Goal: Information Seeking & Learning: Learn about a topic

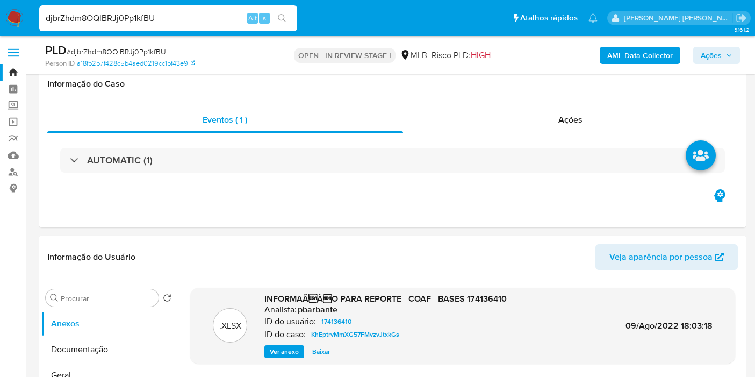
click at [173, 12] on input "djbrZhdm8OQlBRJj0Pp1kfBU" at bounding box center [168, 18] width 258 height 14
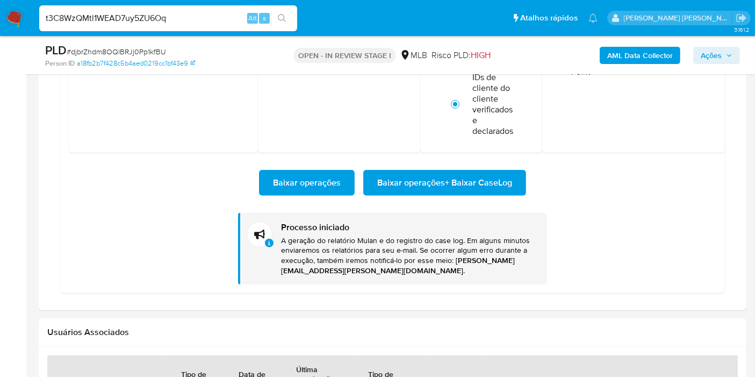
type input "t3C8WzQMtl1WEAD7uy5ZU6Oq"
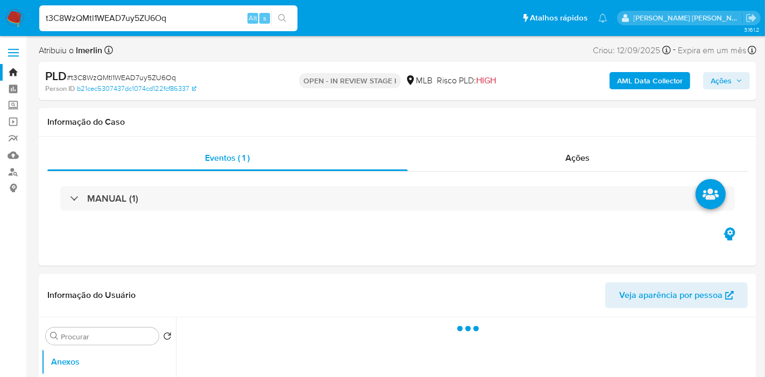
select select "10"
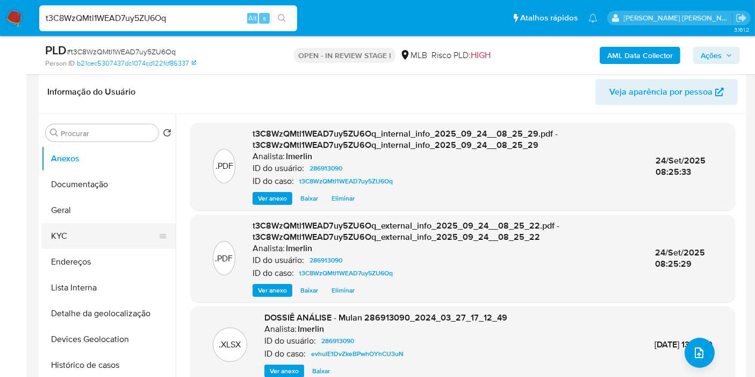
scroll to position [179, 0]
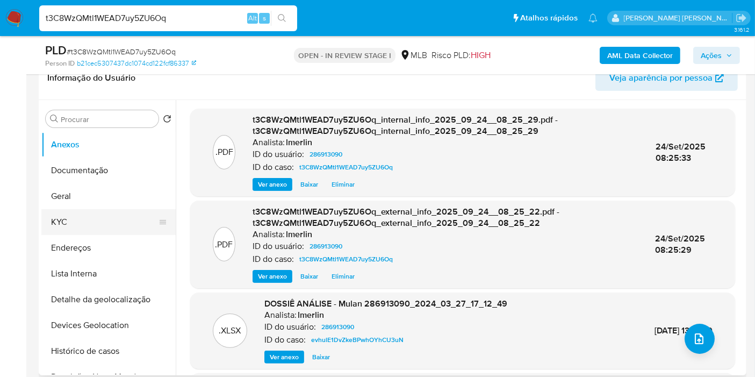
click at [90, 220] on button "KYC" at bounding box center [104, 222] width 126 height 26
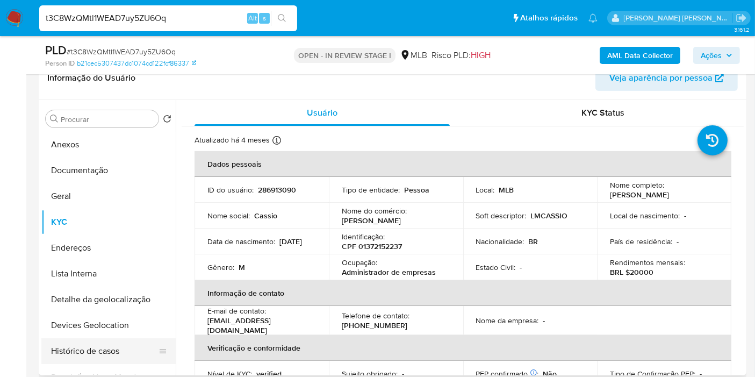
click at [128, 348] on button "Histórico de casos" at bounding box center [104, 351] width 126 height 26
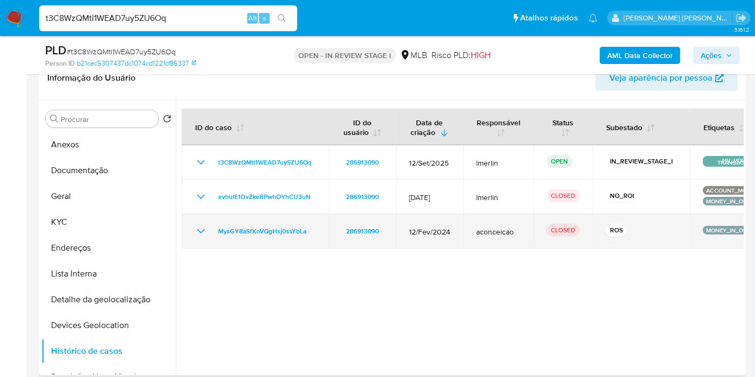
click at [201, 232] on icon "Mostrar/Ocultar" at bounding box center [201, 231] width 13 height 13
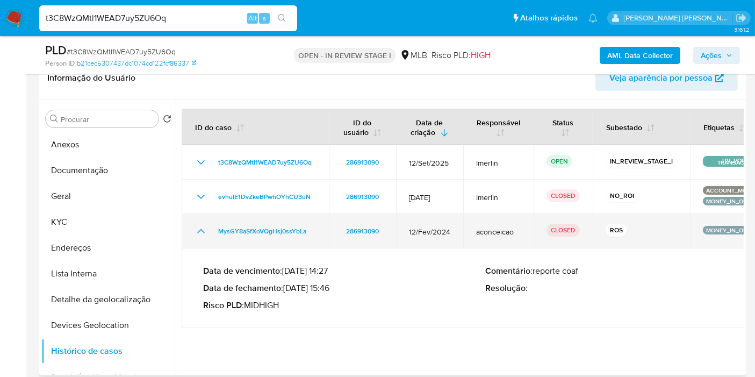
click at [201, 232] on icon "Mostrar/Ocultar" at bounding box center [201, 231] width 13 height 13
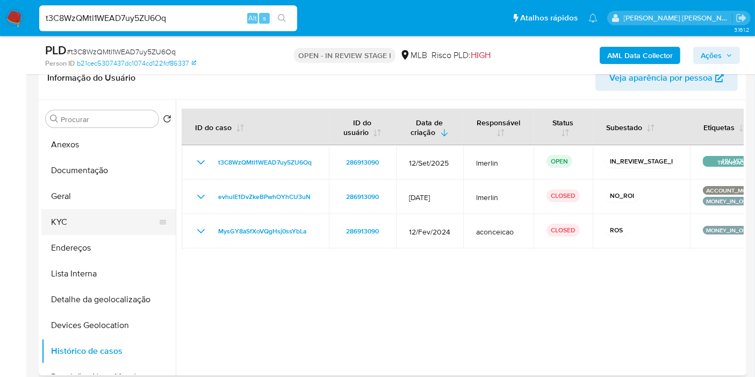
click at [86, 225] on button "KYC" at bounding box center [104, 222] width 126 height 26
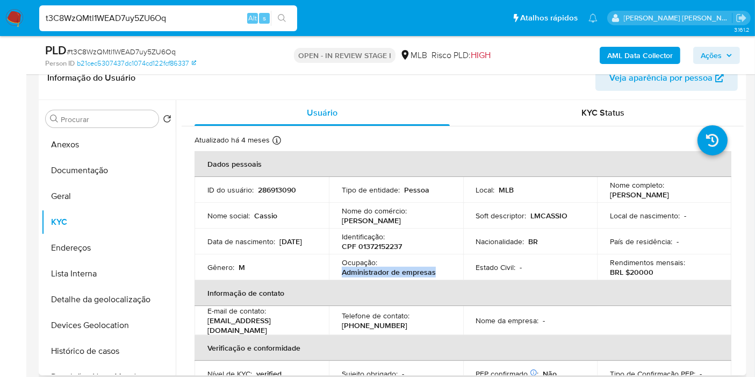
drag, startPoint x: 341, startPoint y: 270, endPoint x: 441, endPoint y: 269, distance: 100.0
click at [441, 269] on div "Ocupação : Administrador de empresas" at bounding box center [396, 267] width 109 height 19
copy p "Administrador de empresas"
click at [126, 162] on button "Documentação" at bounding box center [104, 171] width 126 height 26
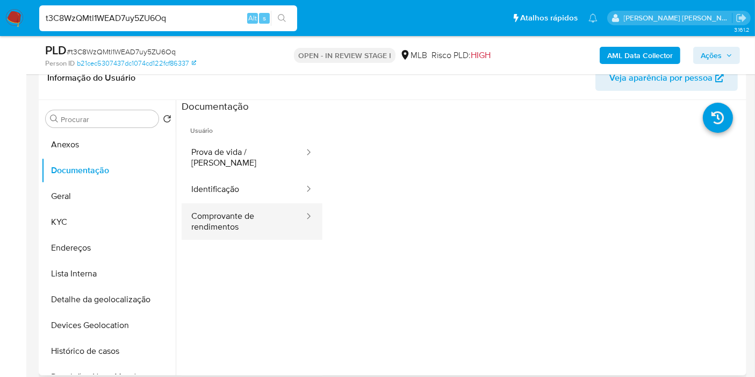
click at [240, 205] on button "Comprovante de rendimentos" at bounding box center [244, 221] width 124 height 37
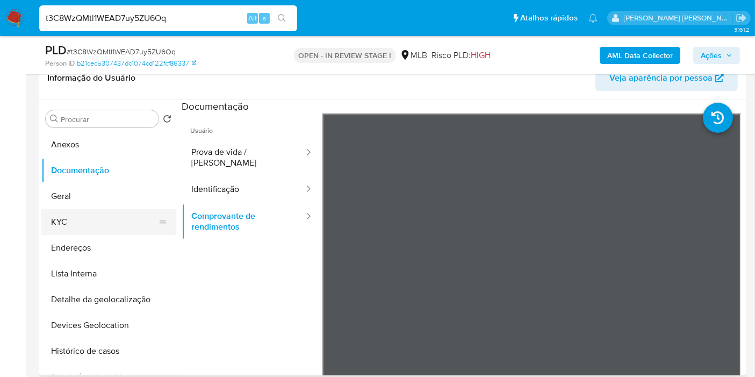
click at [63, 224] on button "KYC" at bounding box center [104, 222] width 126 height 26
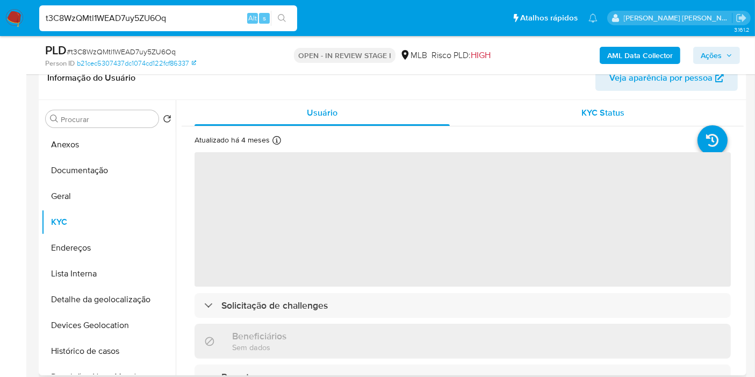
click at [562, 108] on div "KYC Status" at bounding box center [603, 113] width 255 height 26
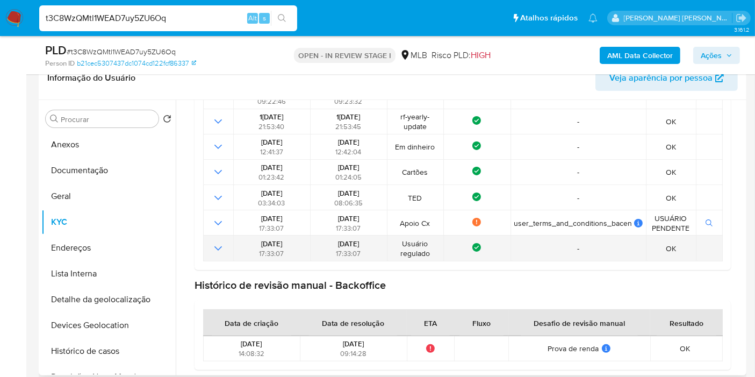
scroll to position [328, 0]
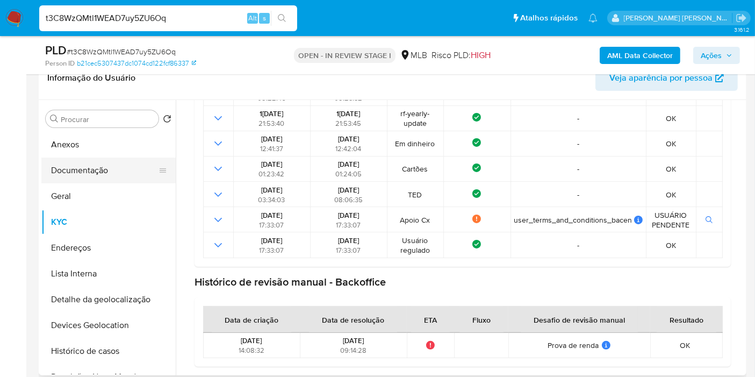
click at [123, 217] on button "KYC" at bounding box center [108, 222] width 134 height 26
click at [103, 200] on button "Geral" at bounding box center [104, 196] width 126 height 26
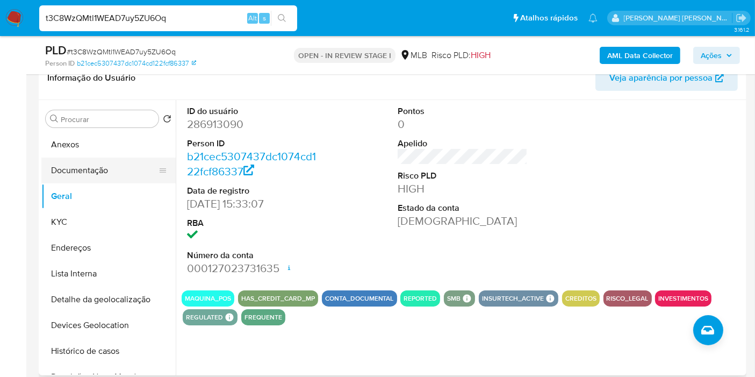
click at [97, 174] on button "Documentação" at bounding box center [104, 171] width 126 height 26
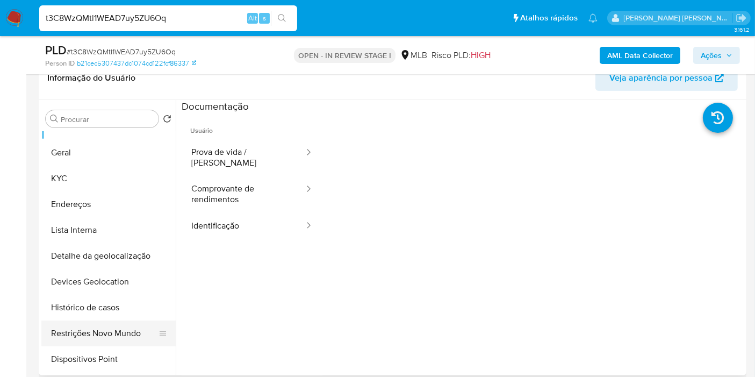
scroll to position [60, 0]
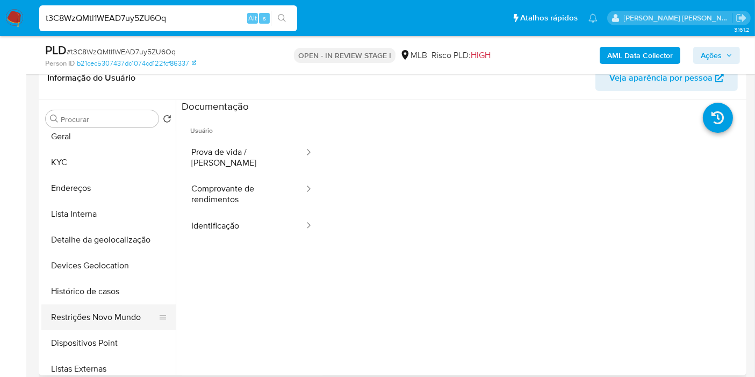
click at [95, 318] on button "Restrições Novo Mundo" at bounding box center [104, 317] width 126 height 26
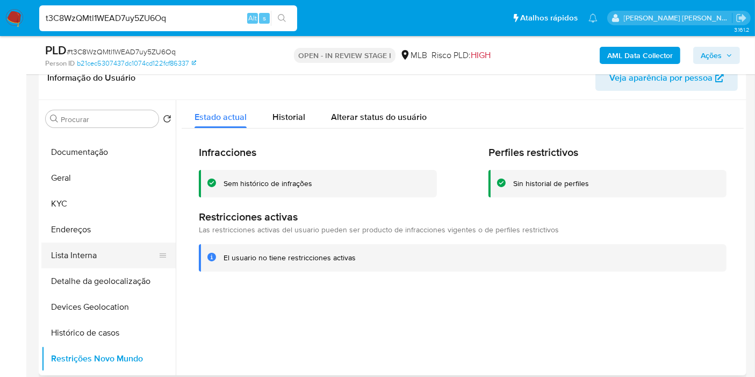
scroll to position [0, 0]
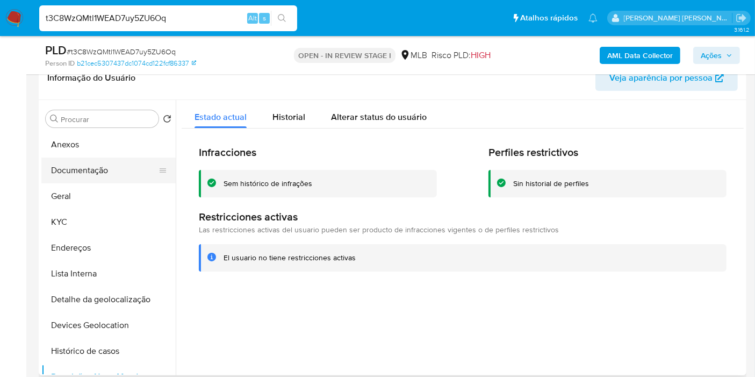
click at [117, 175] on button "Documentação" at bounding box center [104, 171] width 126 height 26
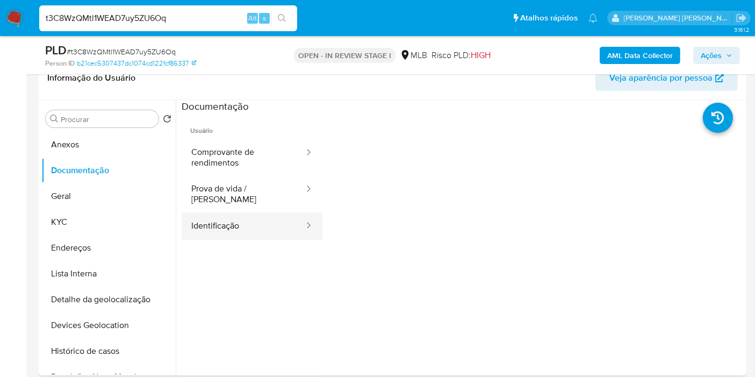
click at [231, 212] on button "Identificação" at bounding box center [244, 225] width 124 height 27
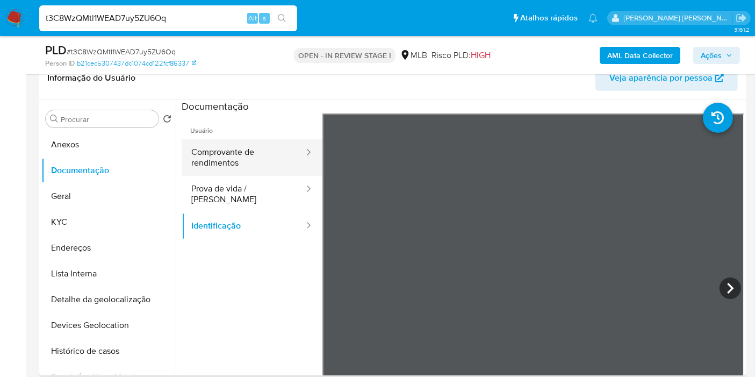
click at [232, 165] on button "Comprovante de rendimentos" at bounding box center [244, 157] width 124 height 37
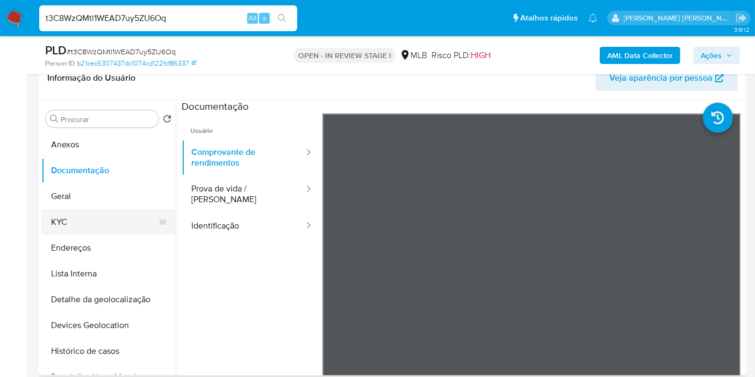
click at [92, 225] on button "KYC" at bounding box center [104, 222] width 126 height 26
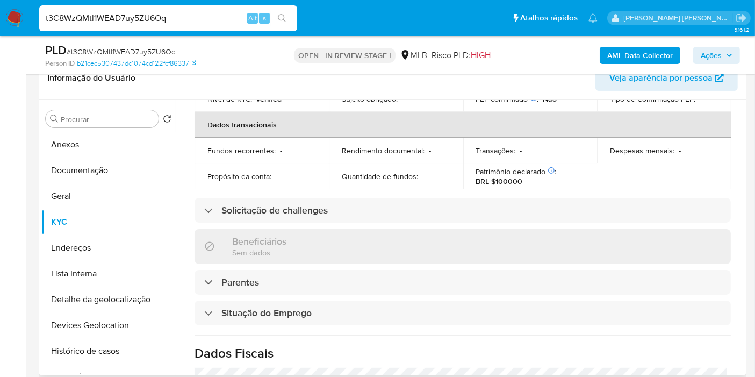
scroll to position [70, 0]
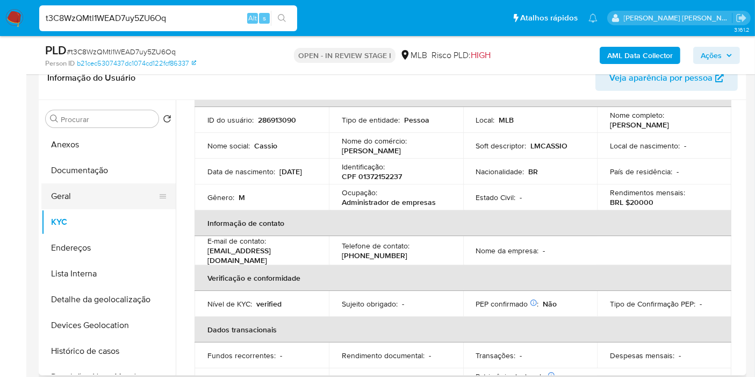
click at [78, 199] on button "Geral" at bounding box center [104, 196] width 126 height 26
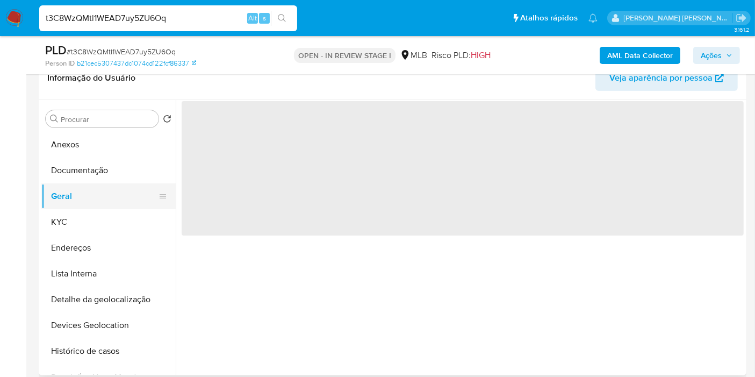
scroll to position [0, 0]
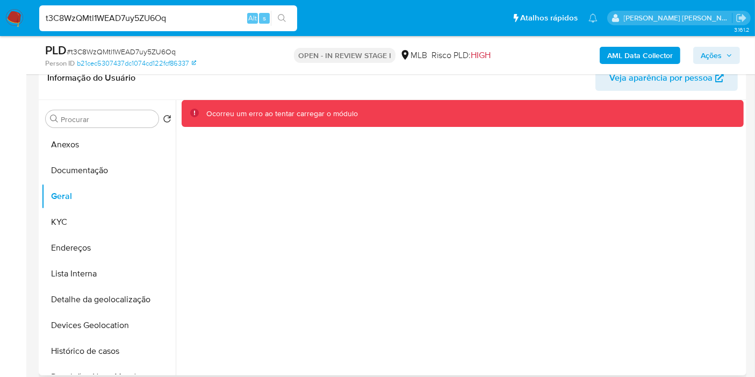
click at [370, 211] on div "Ocorreu um erro ao tentar carregar o módulo" at bounding box center [460, 237] width 568 height 275
click at [105, 205] on button "Geral" at bounding box center [104, 196] width 126 height 26
click at [93, 227] on button "KYC" at bounding box center [104, 222] width 126 height 26
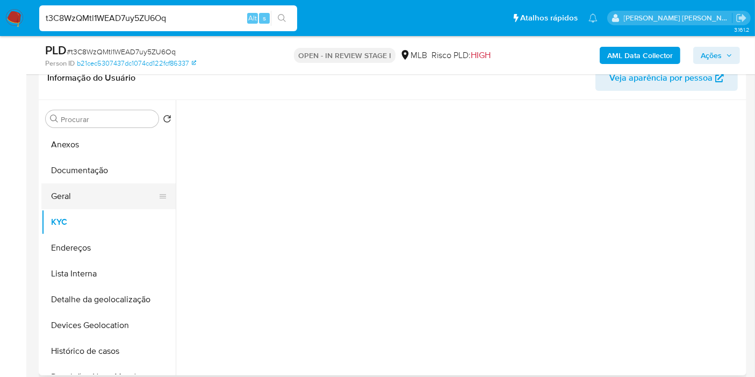
click at [83, 203] on button "Geral" at bounding box center [104, 196] width 126 height 26
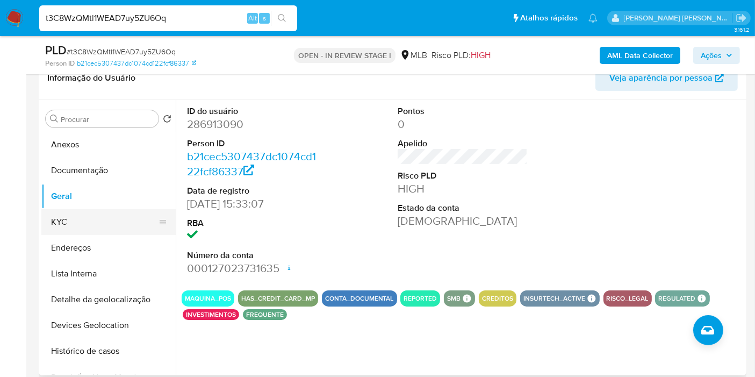
click at [106, 219] on button "KYC" at bounding box center [104, 222] width 126 height 26
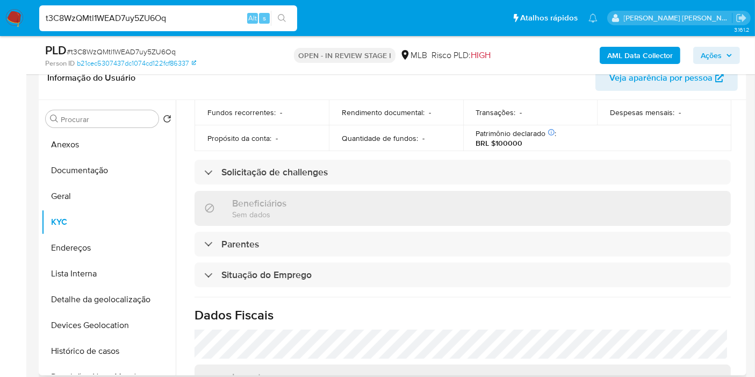
scroll to position [488, 0]
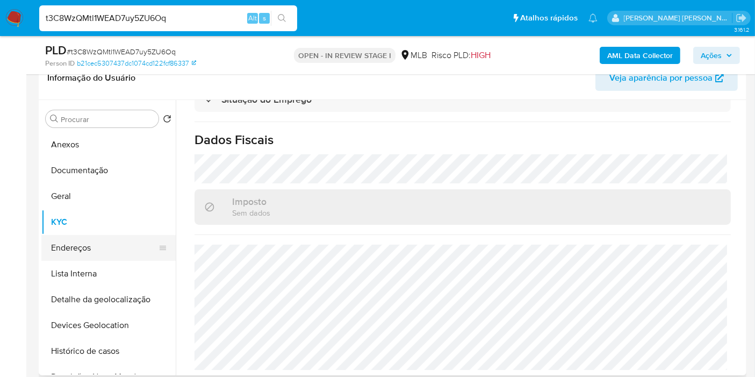
click at [124, 248] on button "Endereços" at bounding box center [104, 248] width 126 height 26
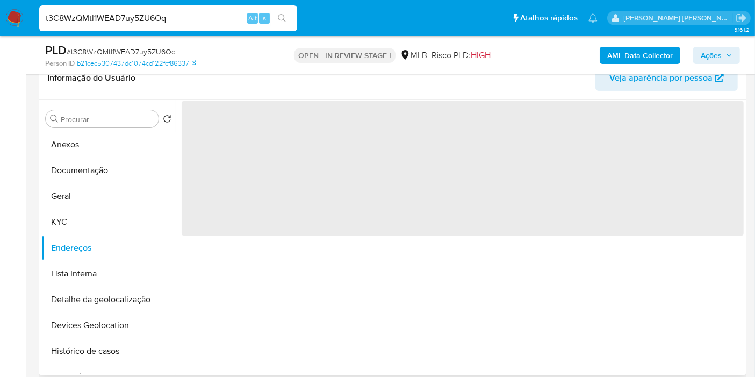
scroll to position [0, 0]
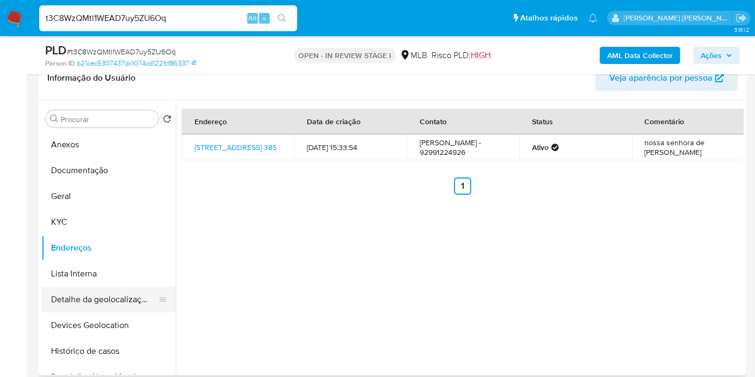
click at [95, 297] on button "Detalhe da geolocalização" at bounding box center [104, 300] width 126 height 26
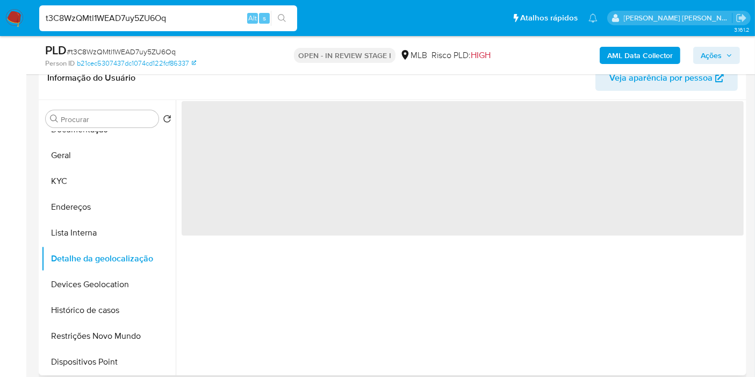
scroll to position [60, 0]
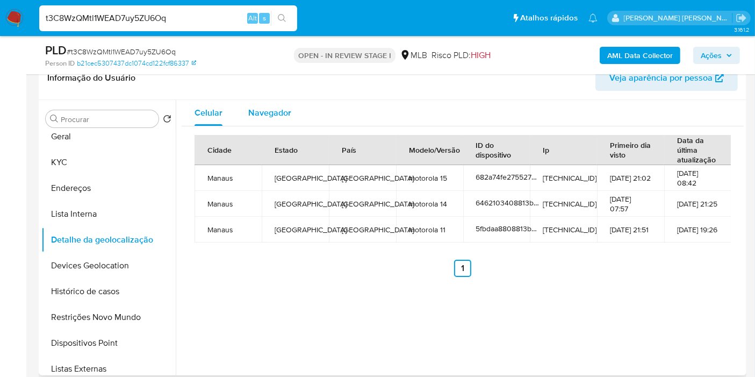
click at [274, 118] on div "Navegador" at bounding box center [269, 113] width 43 height 26
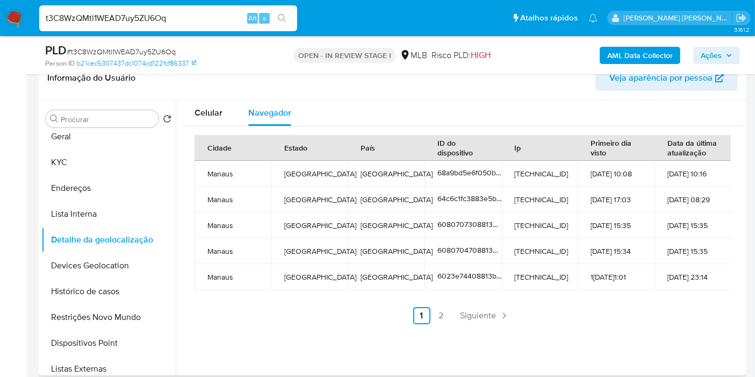
click at [129, 268] on button "Devices Geolocation" at bounding box center [108, 266] width 134 height 26
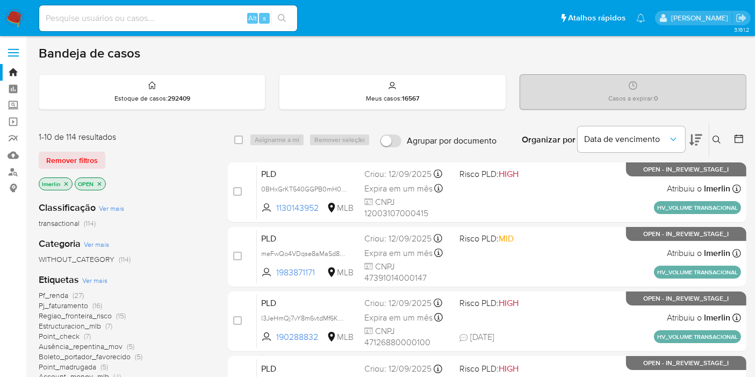
click at [66, 182] on icon "close-filter" at bounding box center [66, 184] width 6 height 6
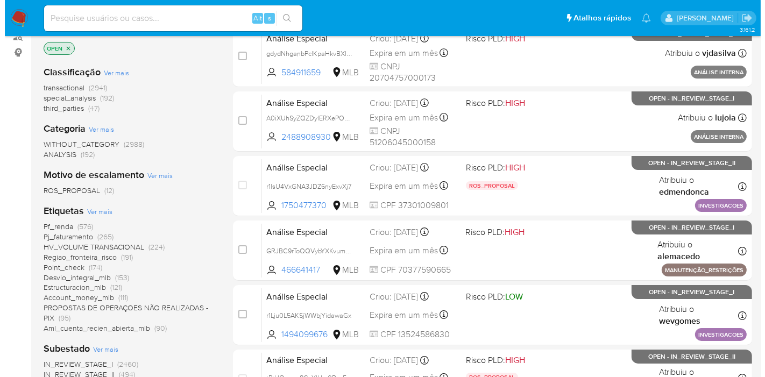
scroll to position [239, 0]
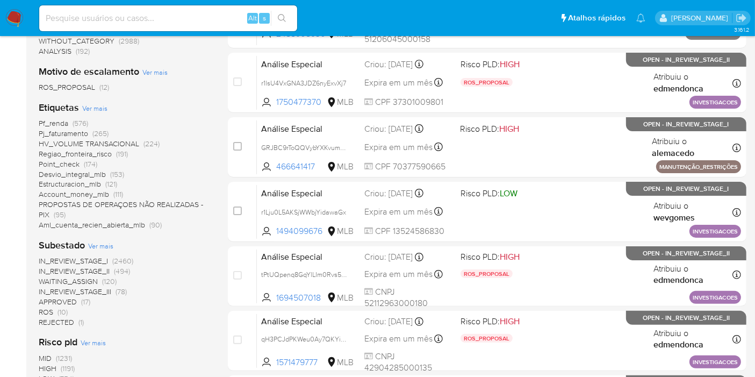
click at [102, 105] on span "Ver mais" at bounding box center [94, 108] width 25 height 10
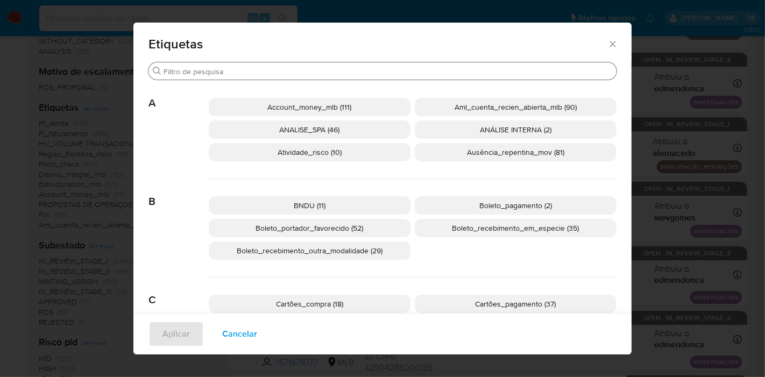
click at [343, 72] on input "Buscar" at bounding box center [387, 72] width 448 height 10
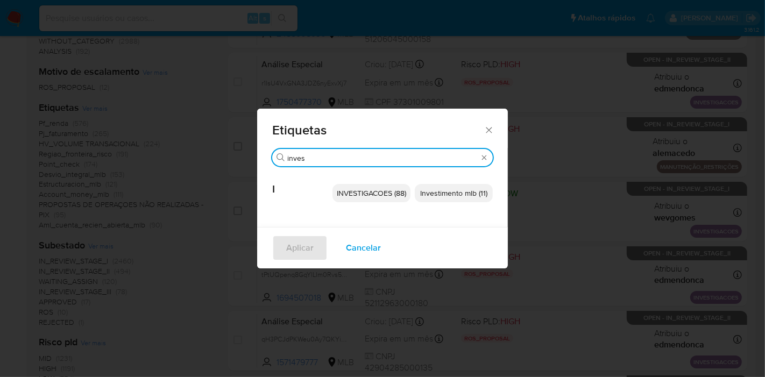
type input "inves"
click at [446, 199] on p "Investimento mlb (11)" at bounding box center [454, 193] width 78 height 18
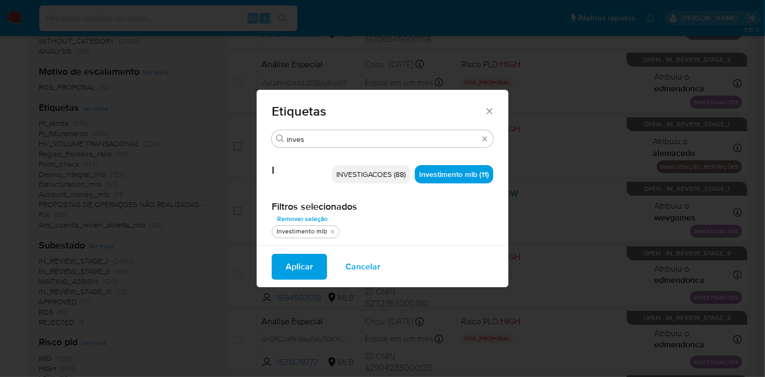
click at [310, 266] on span "Aplicar" at bounding box center [299, 267] width 27 height 24
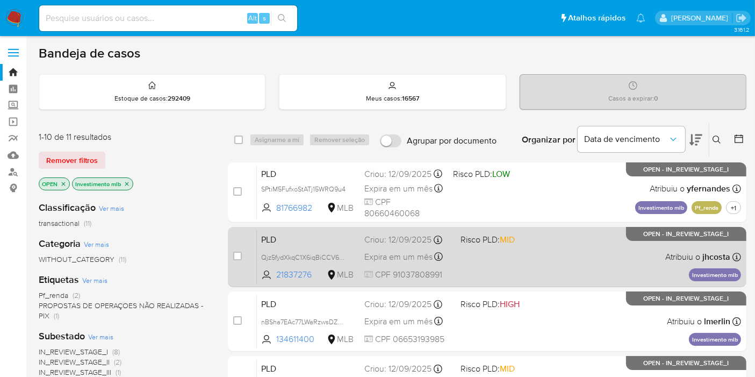
click at [281, 237] on span "PLD" at bounding box center [308, 239] width 95 height 14
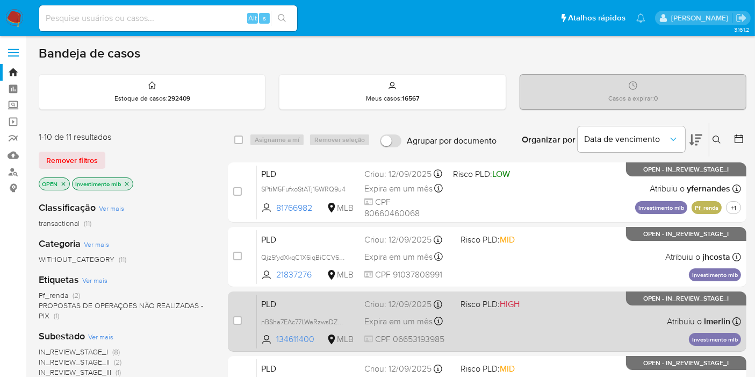
click at [325, 306] on span "PLD" at bounding box center [308, 303] width 95 height 14
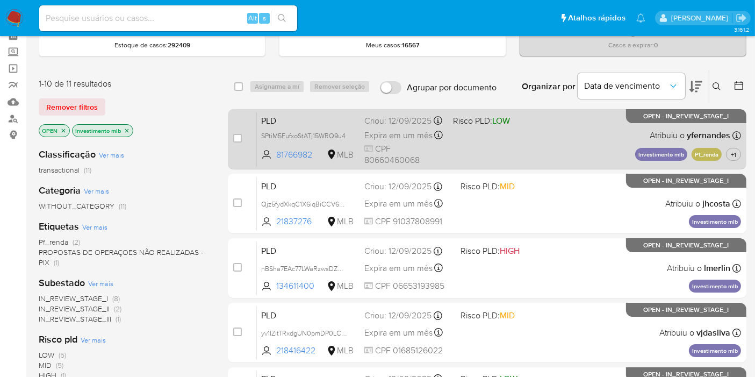
scroll to position [179, 0]
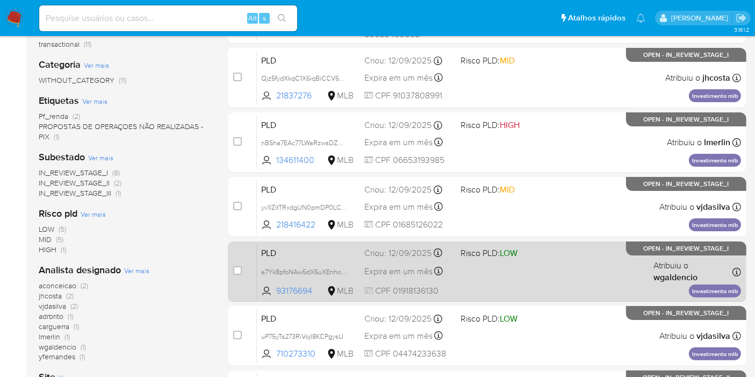
click at [323, 252] on span "PLD" at bounding box center [308, 252] width 95 height 14
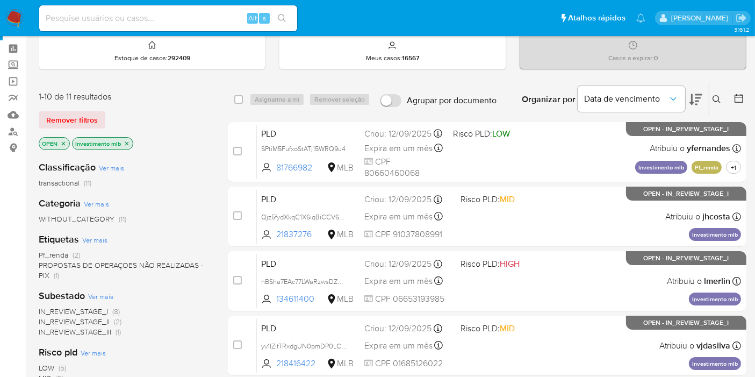
scroll to position [0, 0]
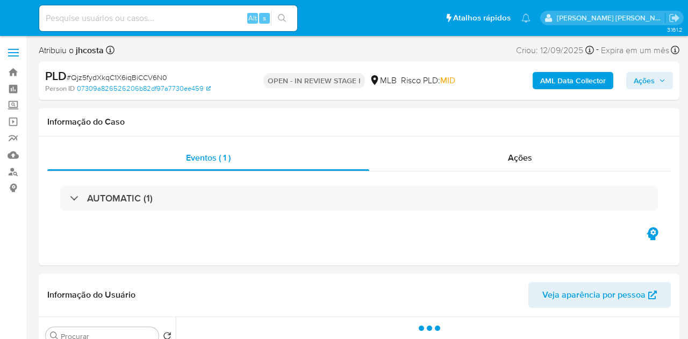
select select "10"
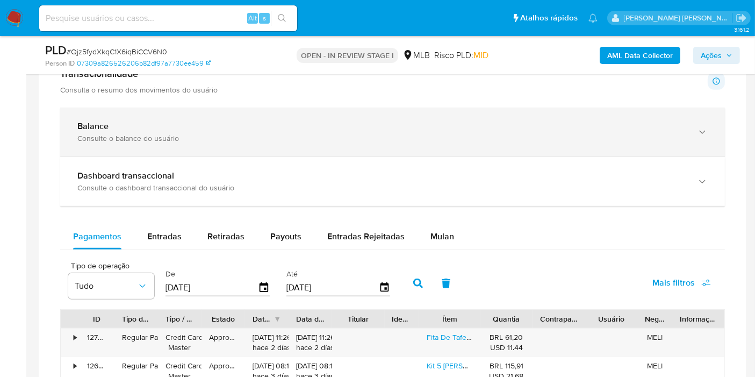
click at [214, 116] on div "Balance Consulte o balance do usuário" at bounding box center [392, 132] width 665 height 49
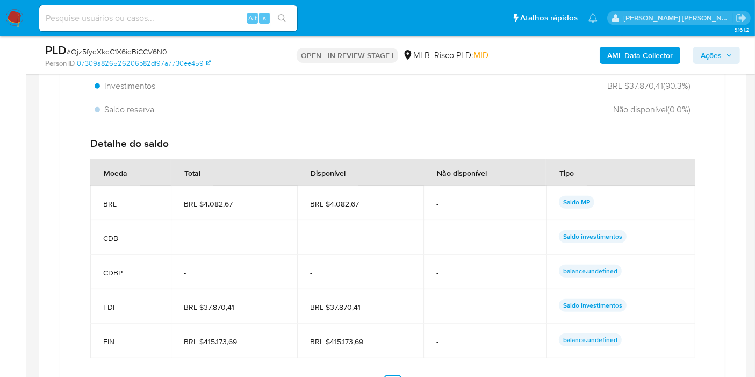
scroll to position [896, 0]
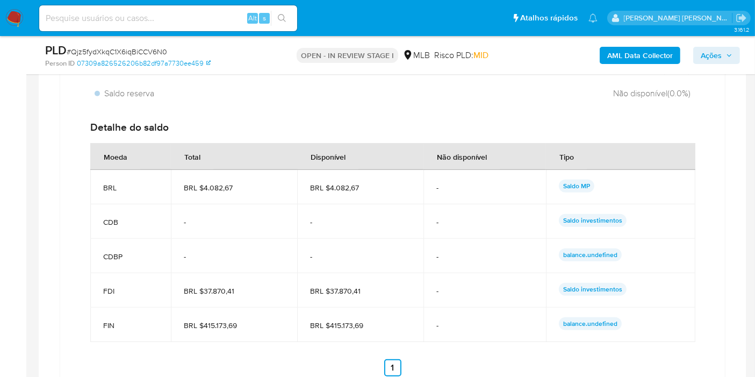
drag, startPoint x: 106, startPoint y: 319, endPoint x: 619, endPoint y: 318, distance: 513.0
click at [619, 318] on tr "FIN BRL $415.173,69 BRL $415.173,69 - balance.undefined" at bounding box center [392, 325] width 605 height 34
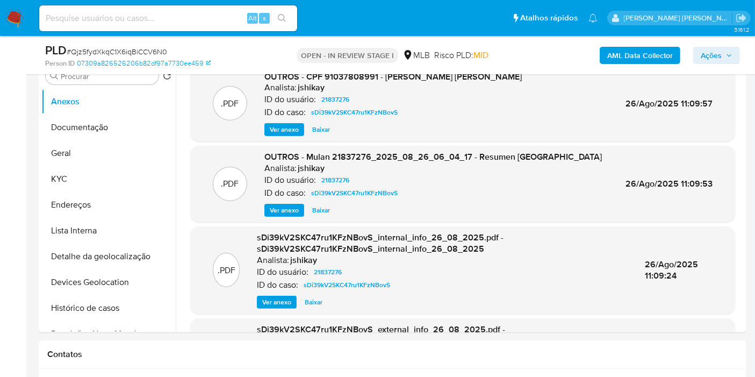
scroll to position [179, 0]
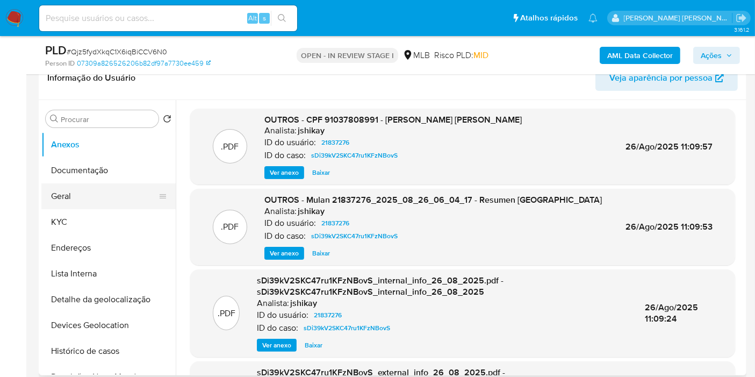
click at [97, 202] on button "Geral" at bounding box center [104, 196] width 126 height 26
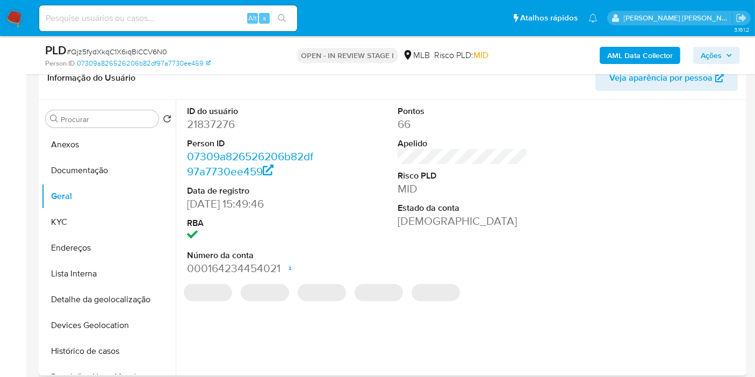
click at [224, 123] on dd "21837276" at bounding box center [252, 124] width 130 height 15
copy dd "21837276"
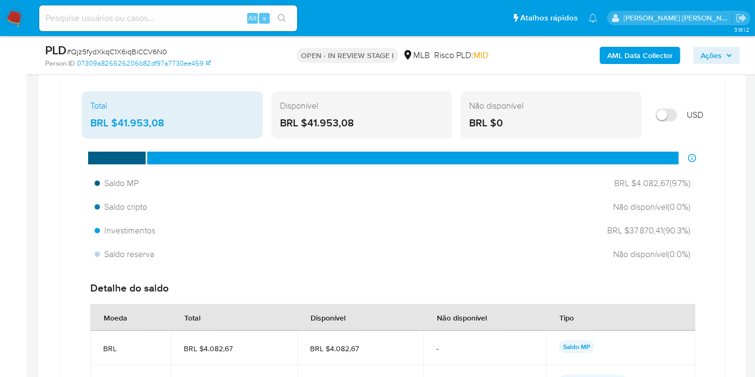
scroll to position [896, 0]
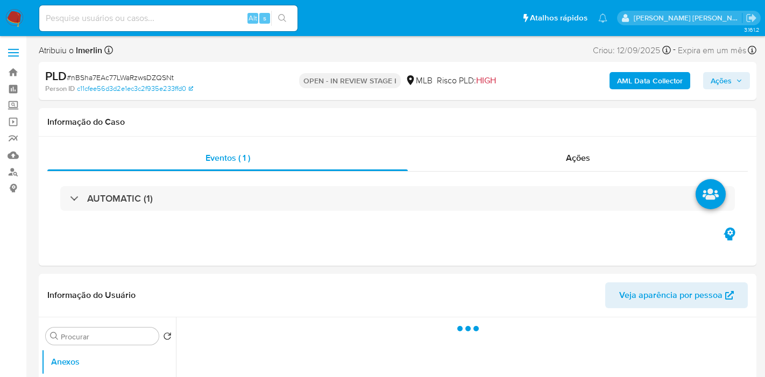
select select "10"
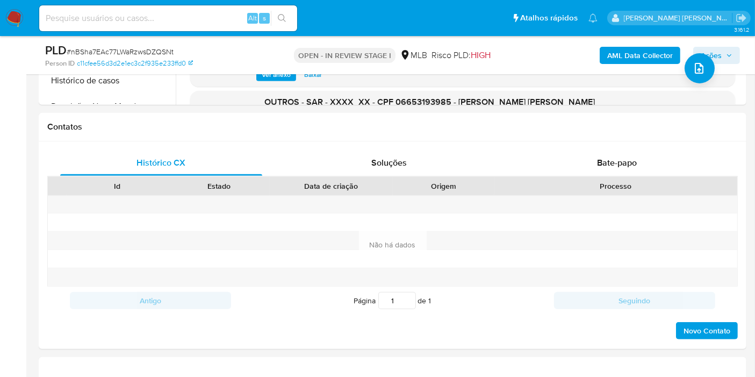
scroll to position [657, 0]
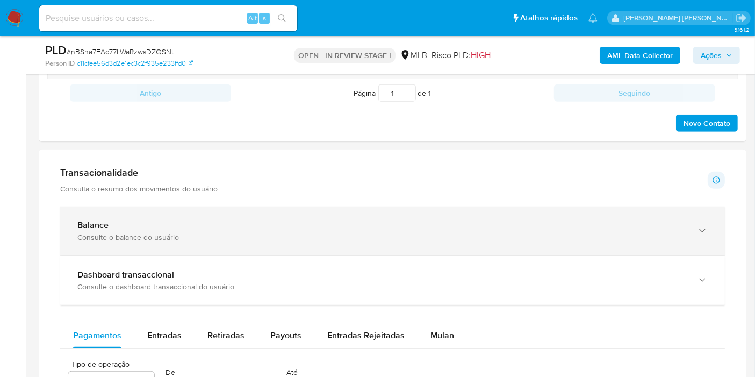
click at [445, 246] on div "Balance Consulte o balance do usuário" at bounding box center [392, 230] width 665 height 49
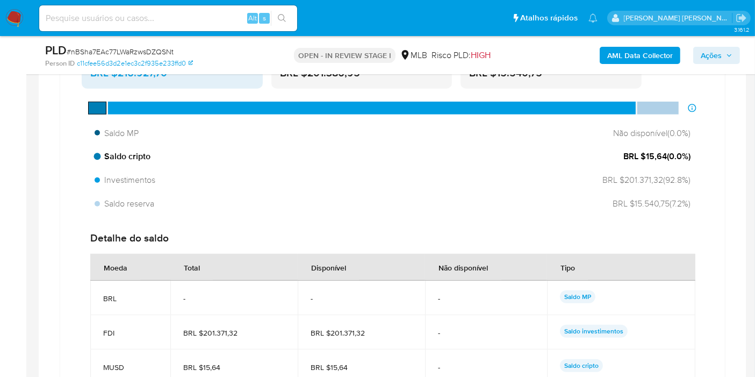
scroll to position [955, 0]
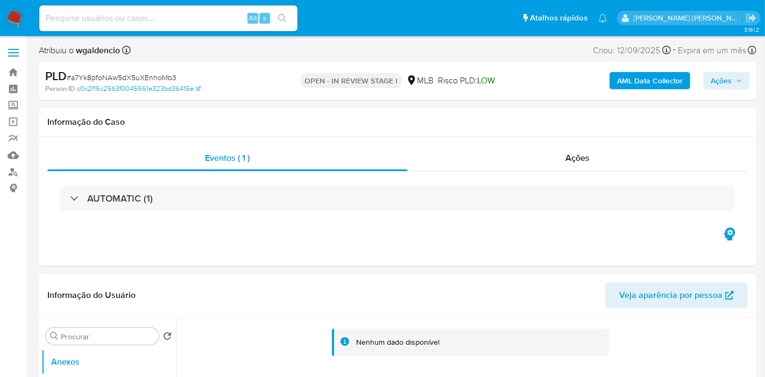
select select "10"
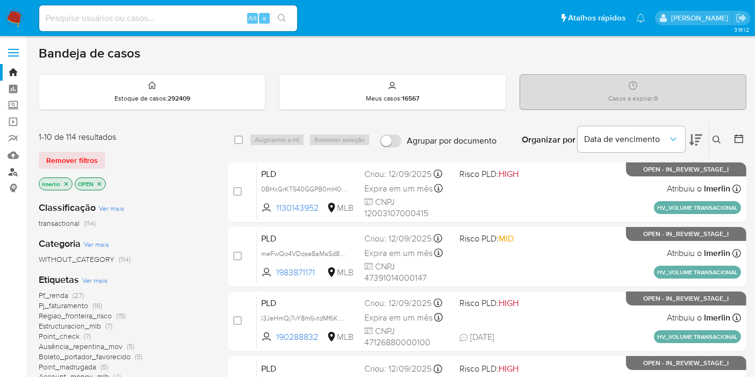
click at [17, 172] on link "Localizador de pessoas" at bounding box center [64, 171] width 128 height 17
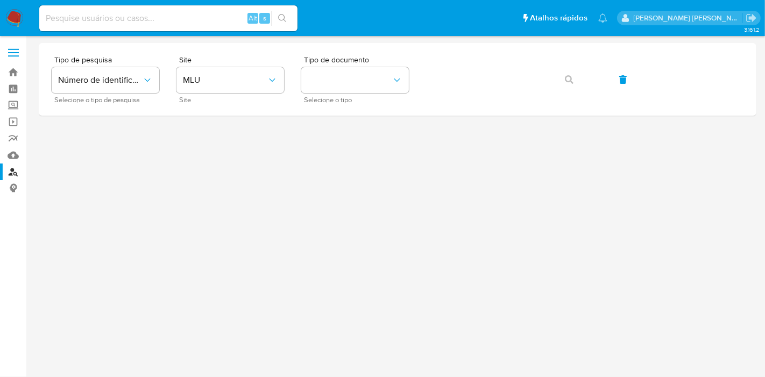
drag, startPoint x: 71, startPoint y: 202, endPoint x: 155, endPoint y: 123, distance: 114.9
click at [71, 202] on div at bounding box center [397, 187] width 717 height 288
click at [233, 54] on div "Tipo de pesquisa Número de identificação Selecione o tipo de pesquisa Site MLU …" at bounding box center [397, 79] width 717 height 73
click at [229, 76] on span "MLU" at bounding box center [225, 80] width 84 height 11
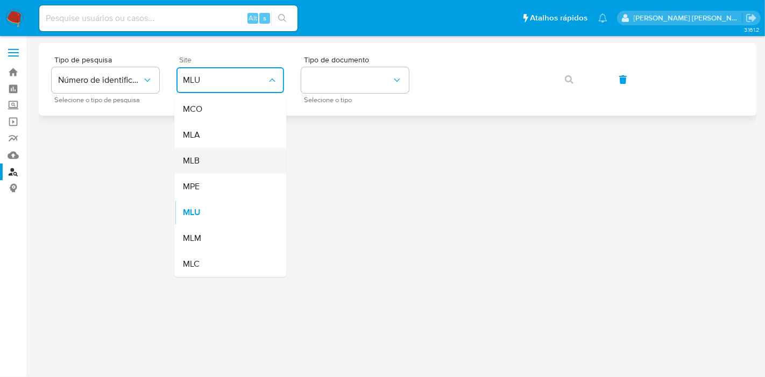
click at [244, 159] on div "MLB" at bounding box center [227, 161] width 88 height 26
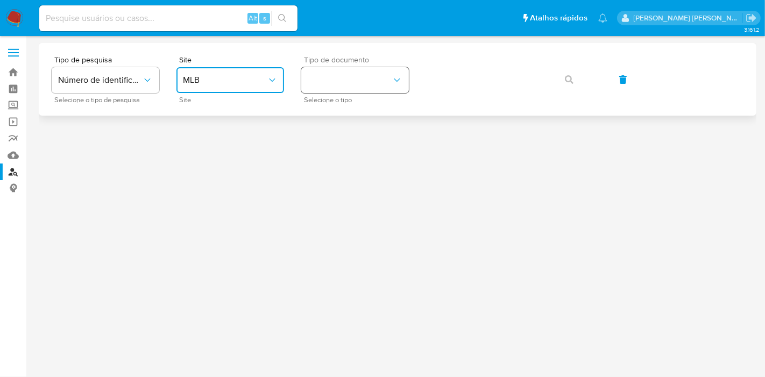
click at [352, 82] on button "identificationType" at bounding box center [355, 80] width 108 height 26
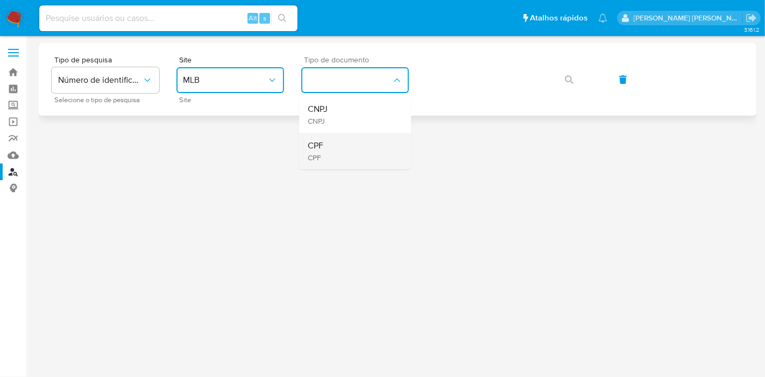
click at [334, 153] on div "CPF CPF" at bounding box center [352, 151] width 88 height 37
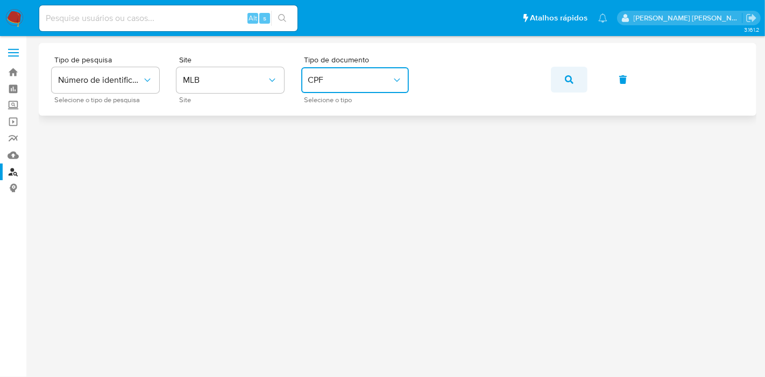
click at [565, 79] on icon "button" at bounding box center [569, 79] width 9 height 9
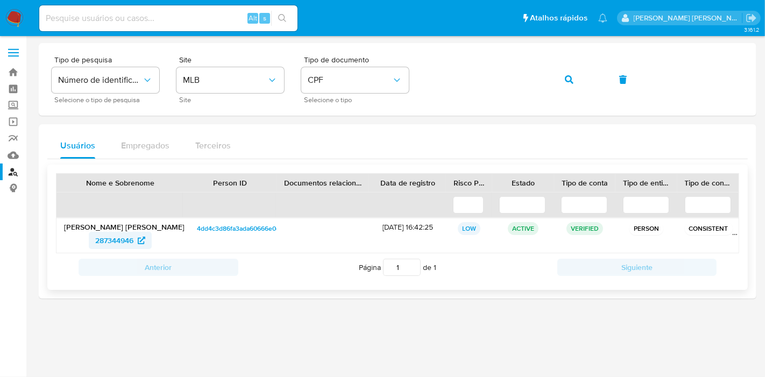
click at [119, 237] on span "287344946" at bounding box center [114, 240] width 38 height 17
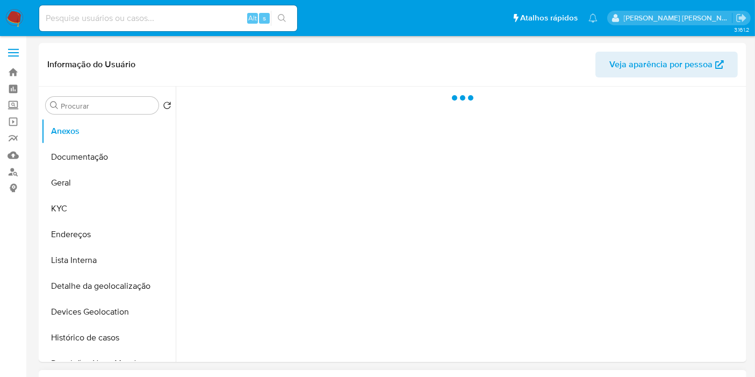
select select "10"
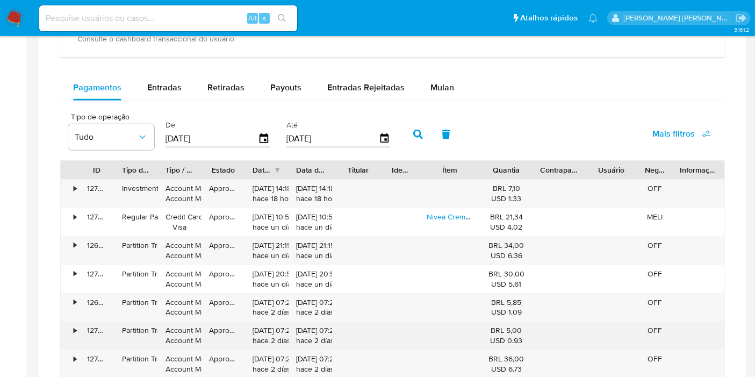
scroll to position [597, 0]
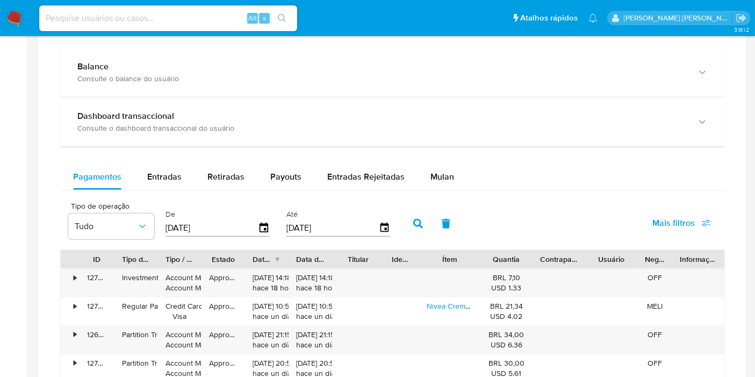
click at [1, 248] on aside "Bandeja Painel Screening Pesquisa em Listas Watchlist Ferramentas Operações em …" at bounding box center [13, 125] width 26 height 1445
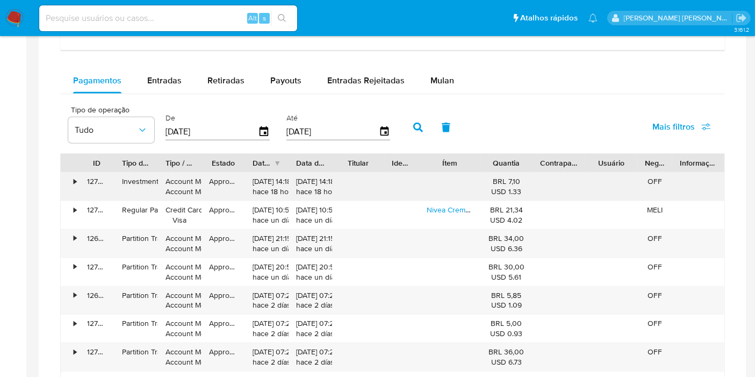
scroll to position [717, 0]
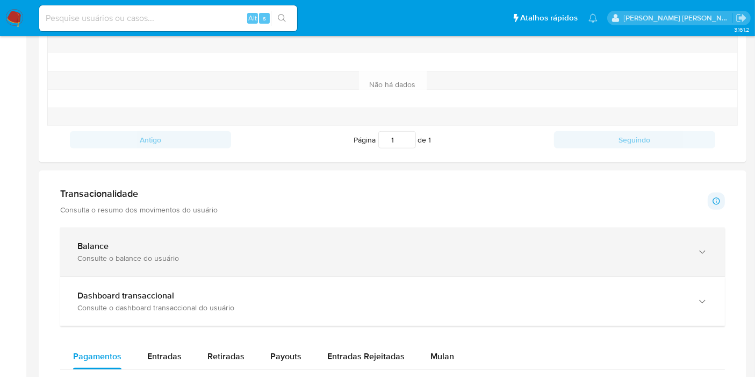
click at [139, 243] on div "Balance" at bounding box center [381, 246] width 609 height 11
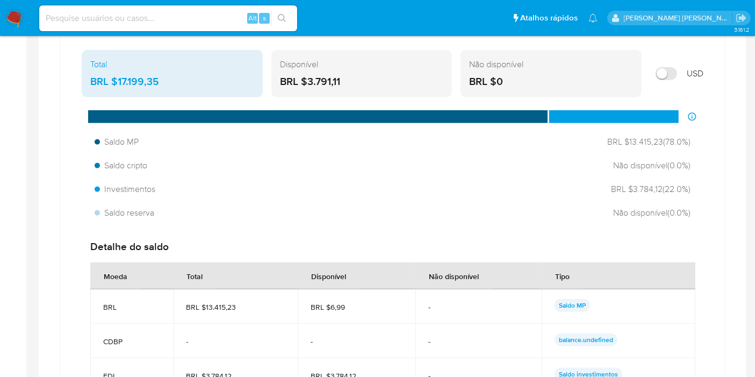
scroll to position [538, 0]
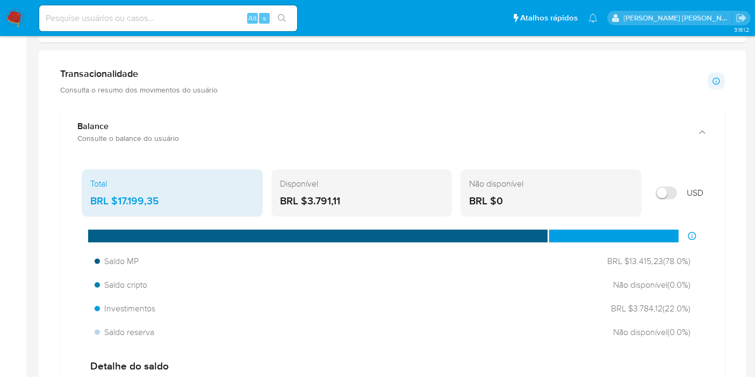
click at [259, 79] on div "Transacionalidade Consulta o resumo dos movimentos do usuário Informações trans…" at bounding box center [392, 81] width 665 height 27
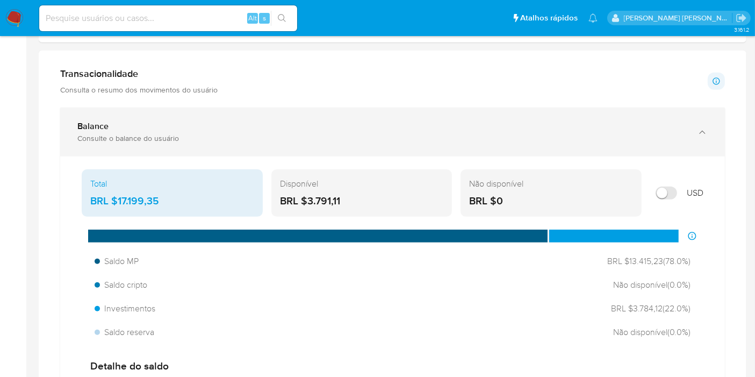
click at [248, 124] on div "Balance" at bounding box center [381, 126] width 609 height 11
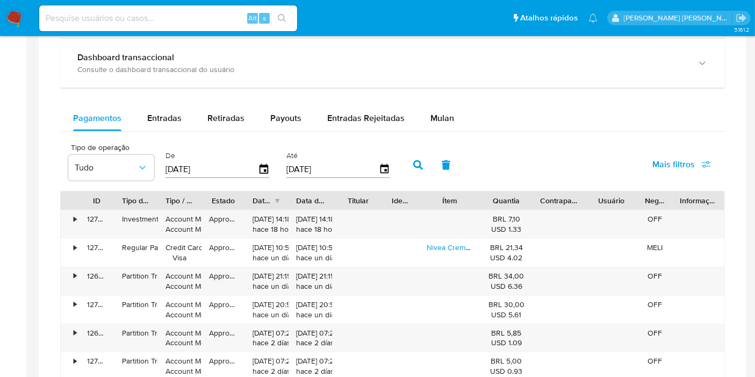
scroll to position [657, 0]
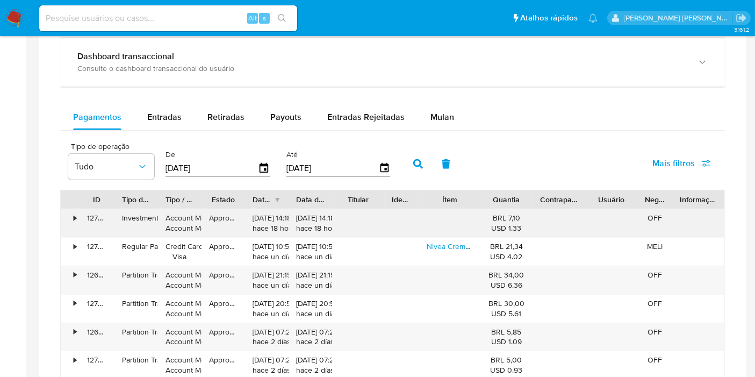
click at [67, 217] on div "•" at bounding box center [70, 223] width 19 height 28
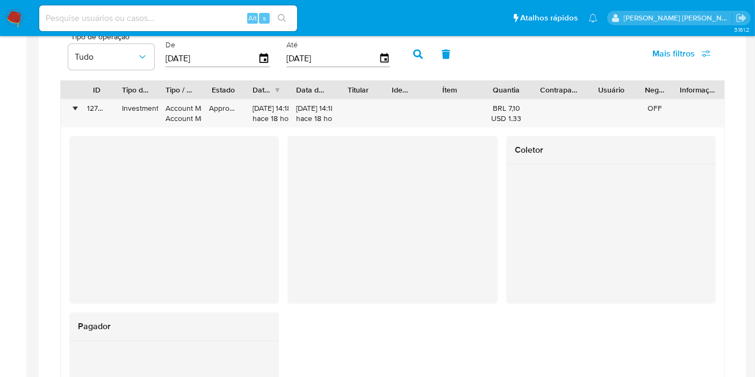
scroll to position [717, 0]
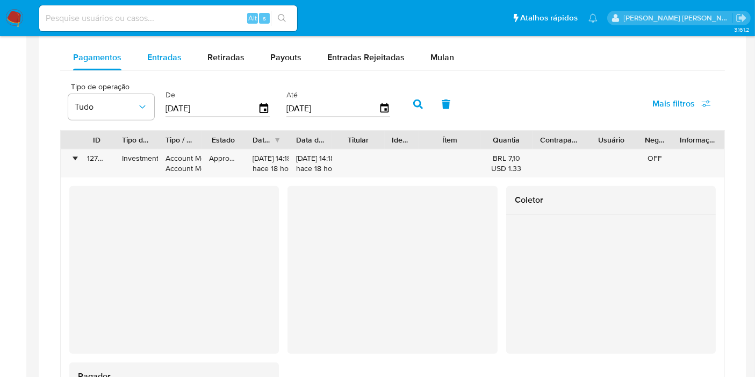
click at [175, 47] on div "Entradas" at bounding box center [164, 58] width 34 height 26
select select "10"
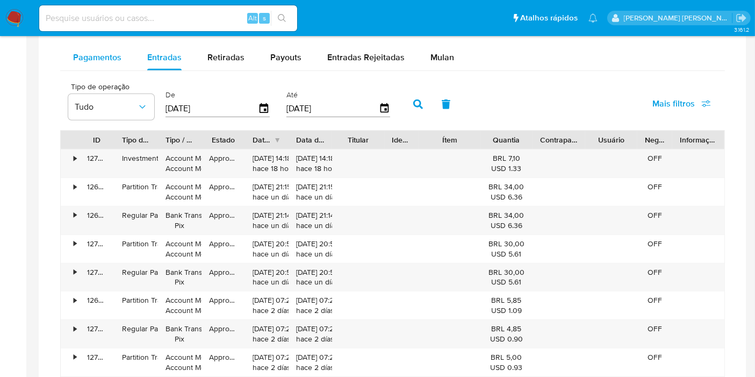
click at [105, 54] on span "Pagamentos" at bounding box center [97, 57] width 48 height 12
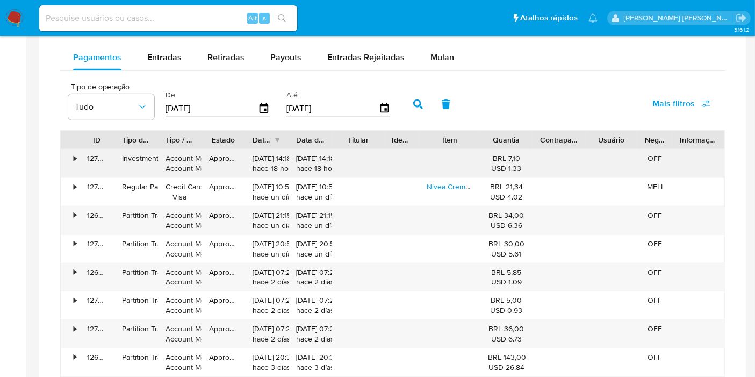
click at [72, 159] on div "•" at bounding box center [70, 163] width 19 height 28
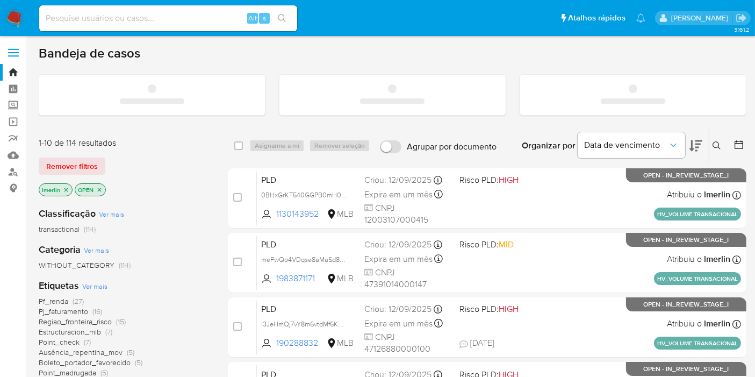
click at [118, 20] on input at bounding box center [168, 18] width 258 height 14
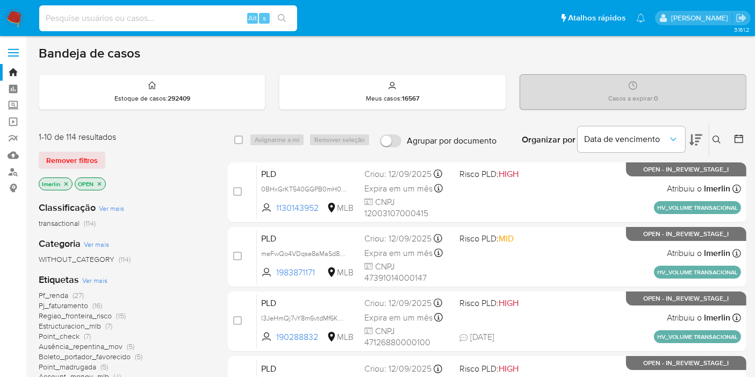
paste input "t3C8WzQMtl1WEAD7uy5ZU6Oq"
type input "t3C8WzQMtl1WEAD7uy5ZU6Oq"
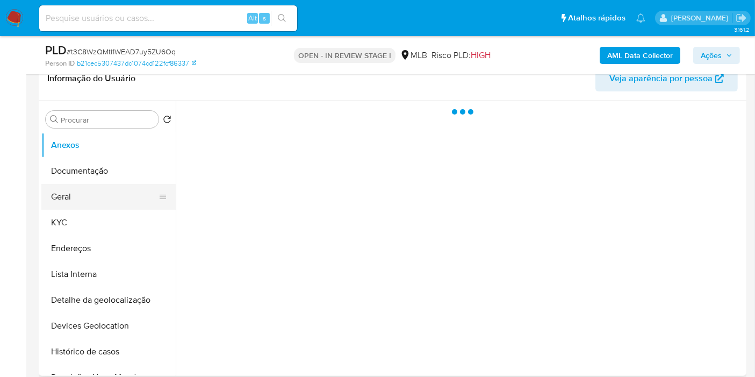
scroll to position [179, 0]
click at [101, 226] on button "KYC" at bounding box center [104, 222] width 126 height 26
select select "10"
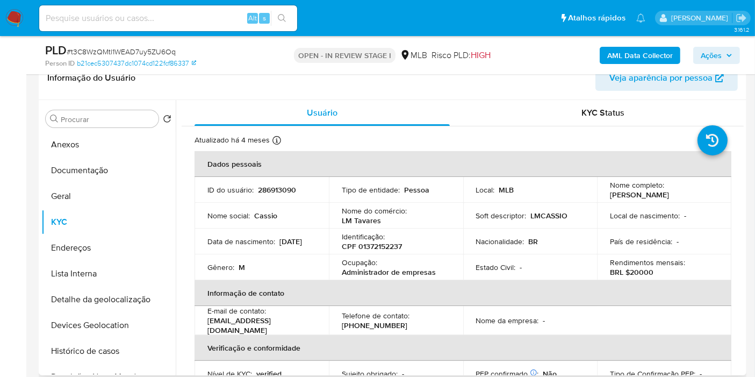
click at [375, 249] on p "CPF 01372152237" at bounding box center [372, 246] width 60 height 10
click at [375, 250] on p "CPF 01372152237" at bounding box center [372, 246] width 60 height 10
copy p "01372152237"
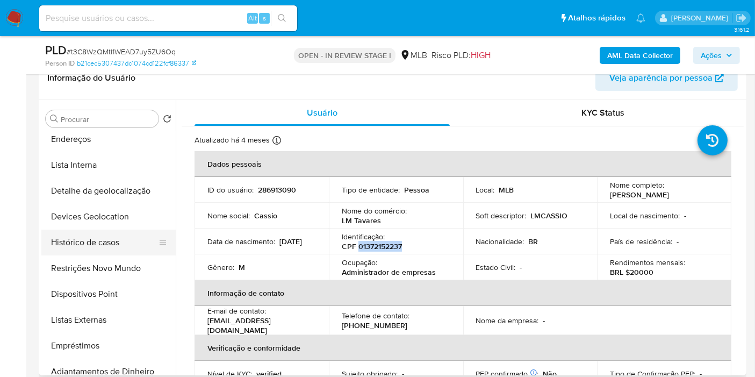
scroll to position [119, 0]
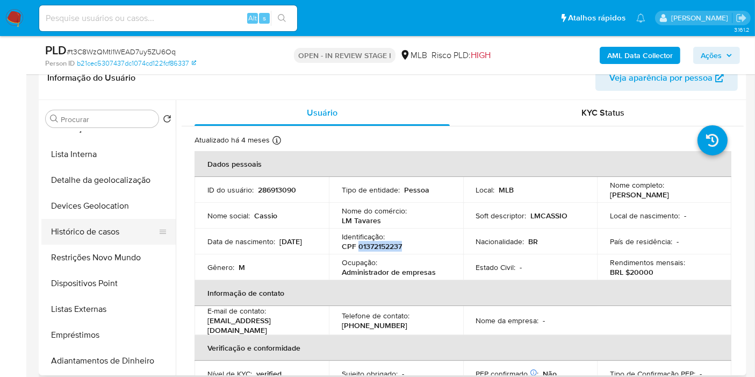
click at [130, 234] on button "Histórico de casos" at bounding box center [104, 232] width 126 height 26
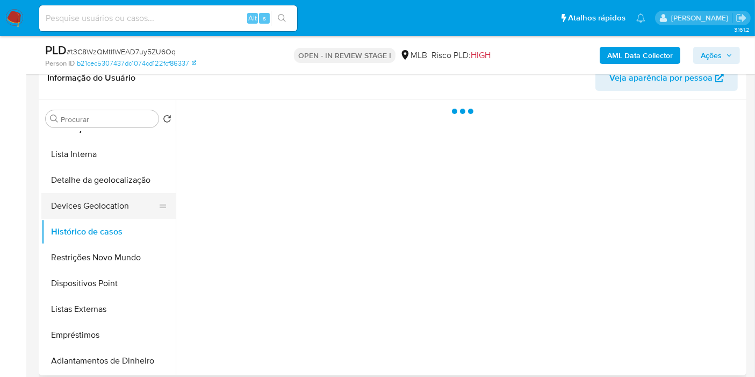
click at [126, 202] on button "Devices Geolocation" at bounding box center [104, 206] width 126 height 26
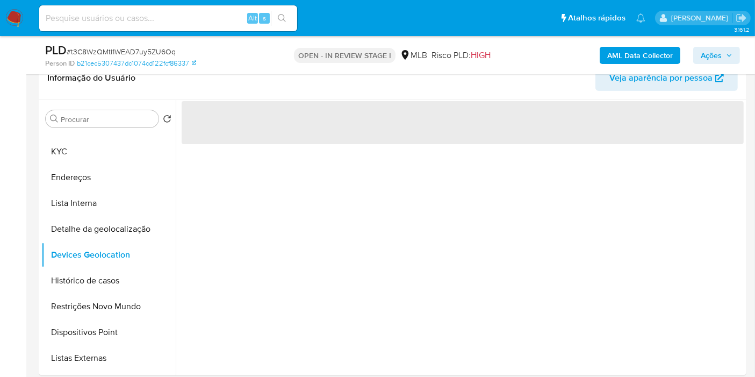
scroll to position [60, 0]
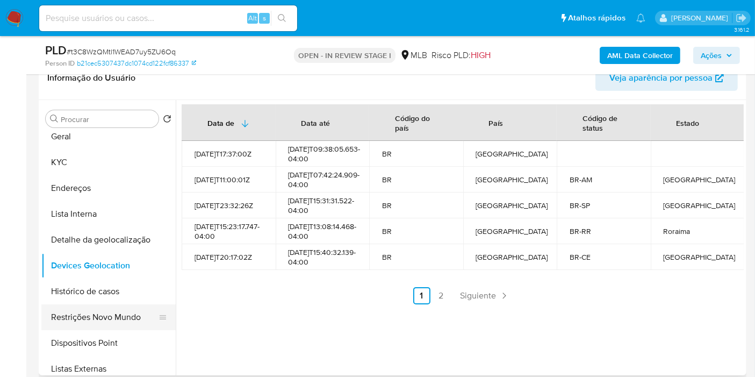
click at [52, 304] on button "Restrições Novo Mundo" at bounding box center [104, 317] width 126 height 26
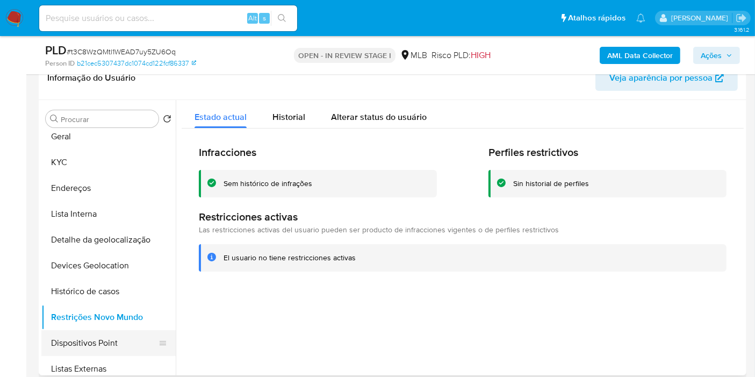
click at [115, 333] on button "Dispositivos Point" at bounding box center [104, 343] width 126 height 26
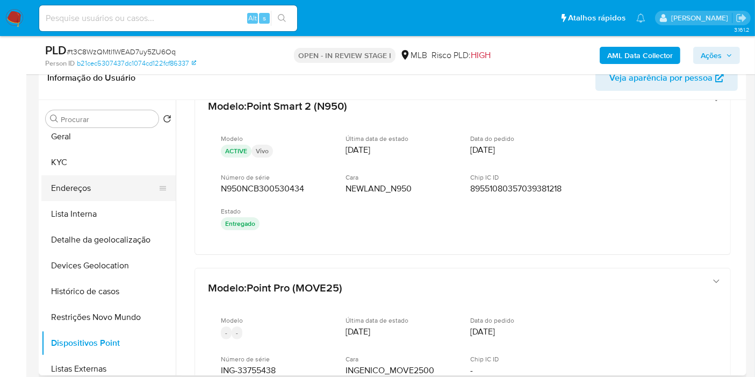
click at [109, 186] on button "Endereços" at bounding box center [104, 188] width 126 height 26
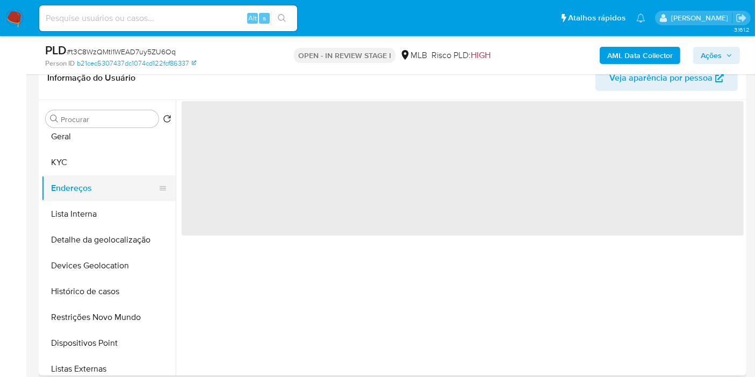
scroll to position [0, 0]
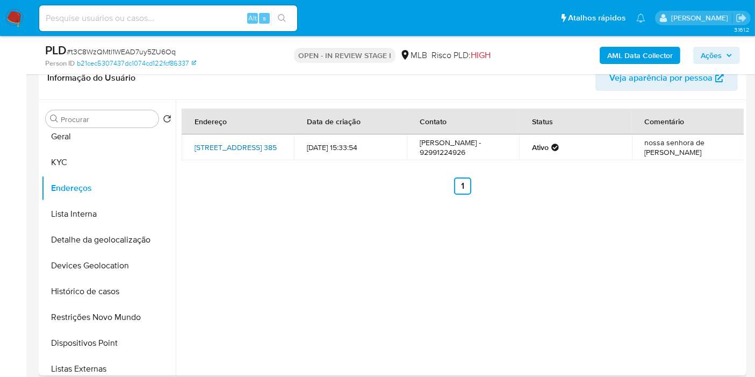
click at [237, 148] on link "Rua Dos Bem-te-vis 385, Manaus, Amazonas, 69099336, Brasil 385" at bounding box center [236, 147] width 82 height 11
click at [84, 163] on button "KYC" at bounding box center [104, 162] width 126 height 26
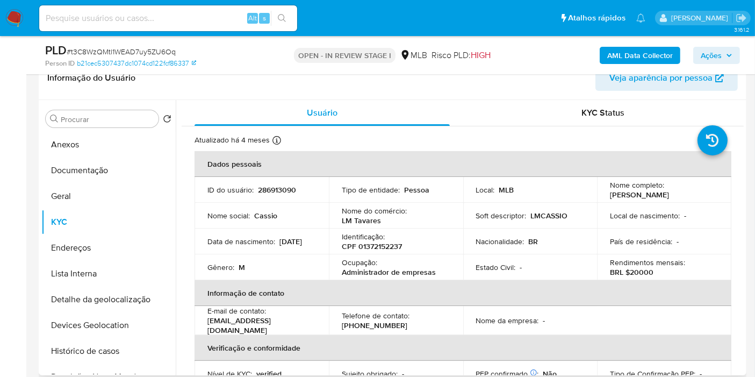
click at [386, 239] on div "Identificação : CPF 01372152237" at bounding box center [396, 241] width 109 height 19
click at [383, 245] on p "CPF 01372152237" at bounding box center [372, 246] width 60 height 10
copy p "01372152237"
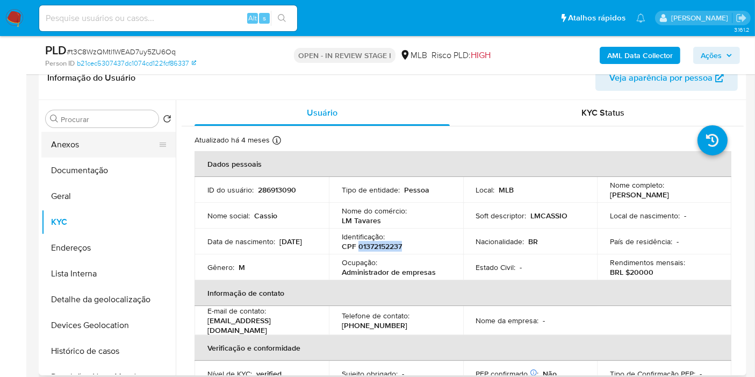
click at [71, 149] on button "Anexos" at bounding box center [104, 145] width 126 height 26
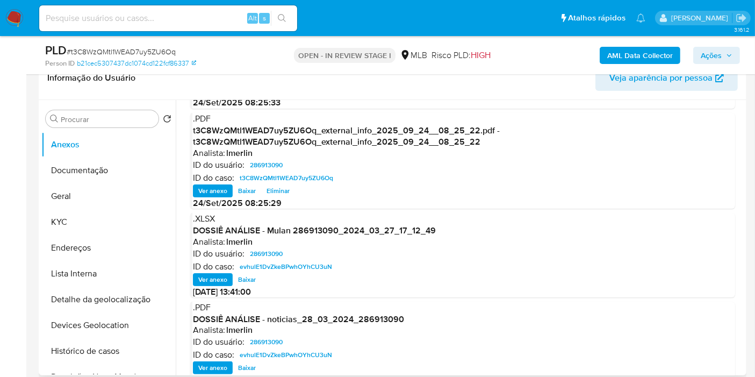
scroll to position [113, 0]
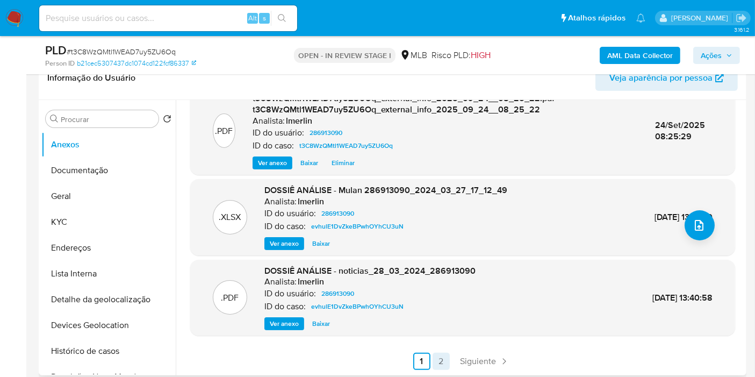
click at [438, 353] on link "2" at bounding box center [441, 361] width 17 height 17
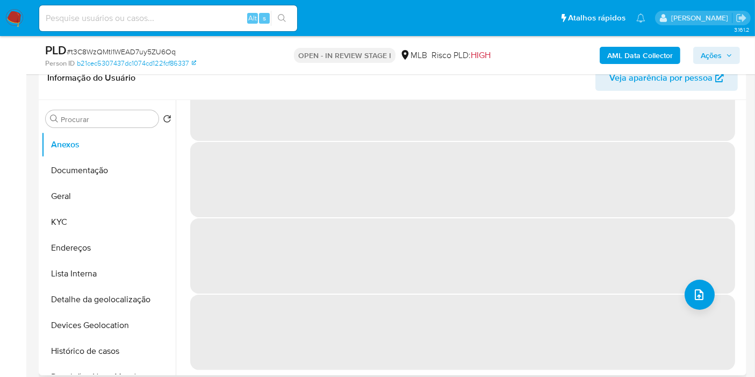
scroll to position [0, 0]
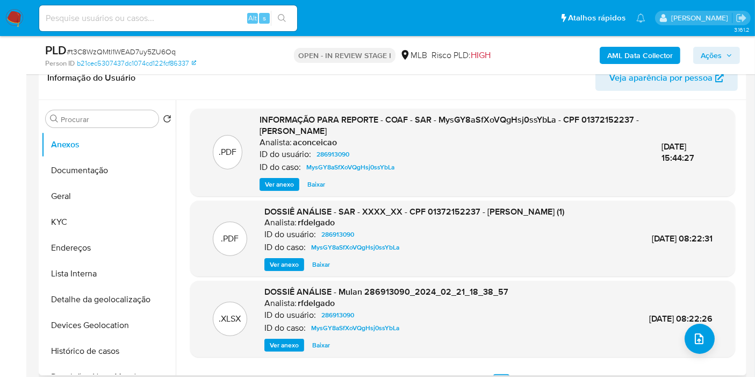
click at [287, 183] on span "Ver anexo" at bounding box center [279, 184] width 29 height 11
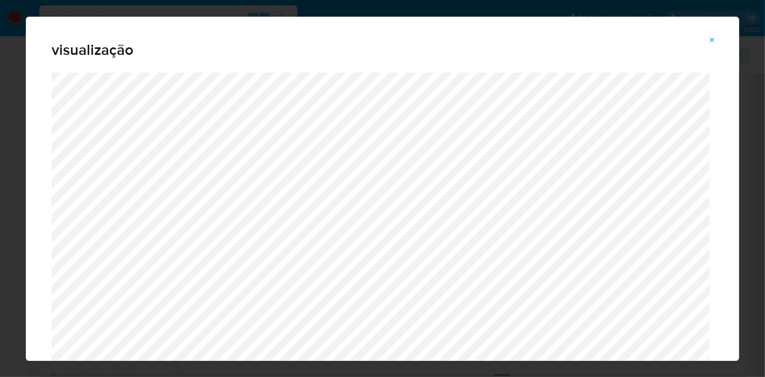
click at [710, 39] on icon "Attachment preview" at bounding box center [712, 40] width 9 height 9
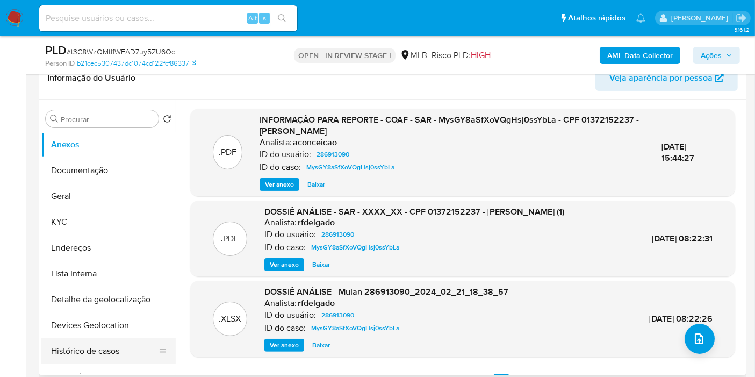
click at [98, 353] on button "Histórico de casos" at bounding box center [104, 351] width 126 height 26
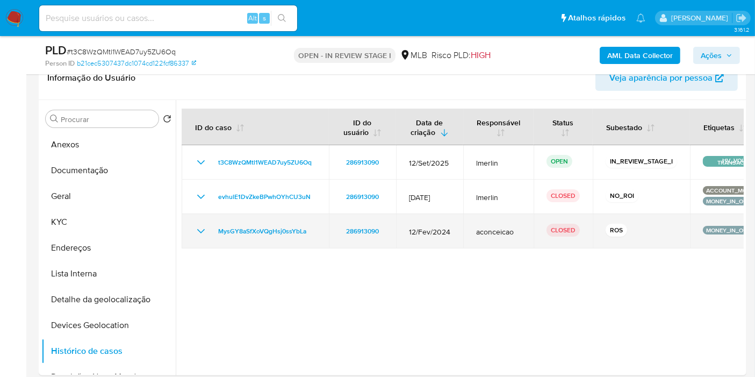
click at [198, 226] on icon "Mostrar/Ocultar" at bounding box center [201, 231] width 13 height 13
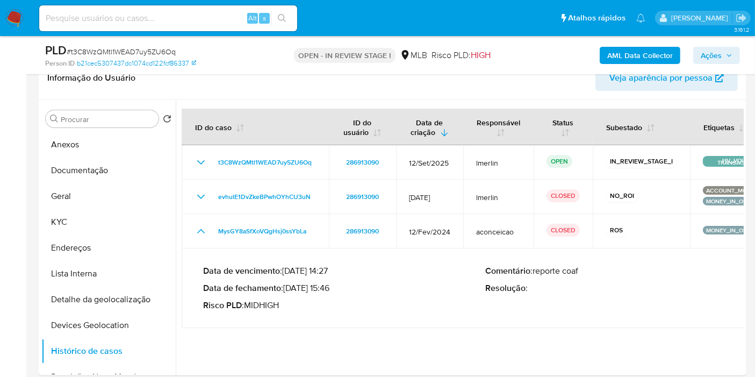
drag, startPoint x: 333, startPoint y: 290, endPoint x: 289, endPoint y: 288, distance: 44.1
click at [289, 288] on p "Data de fechamento : 26/02/2024 15:46" at bounding box center [344, 288] width 283 height 11
click at [95, 120] on input "Procurar" at bounding box center [108, 120] width 94 height 10
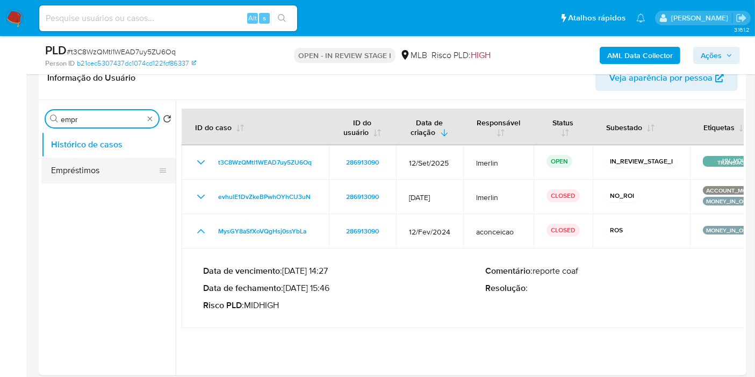
type input "empr"
click at [87, 163] on button "Empréstimos" at bounding box center [104, 171] width 126 height 26
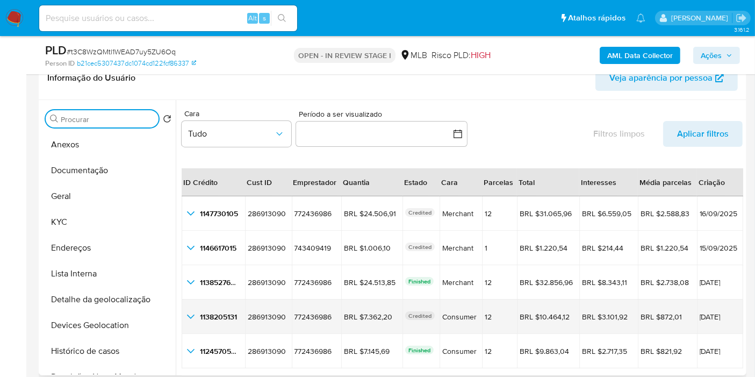
scroll to position [24, 0]
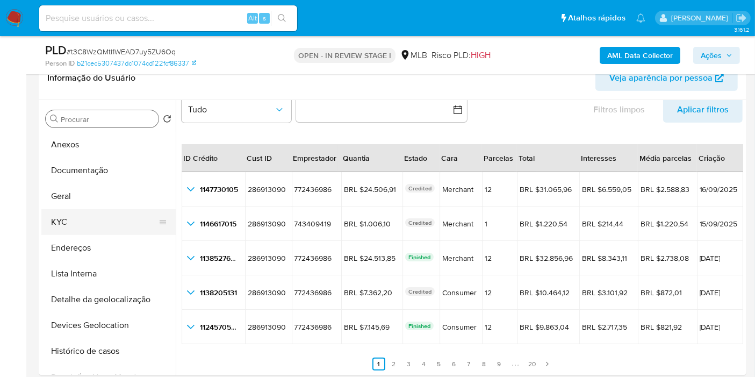
click at [86, 221] on button "KYC" at bounding box center [104, 222] width 126 height 26
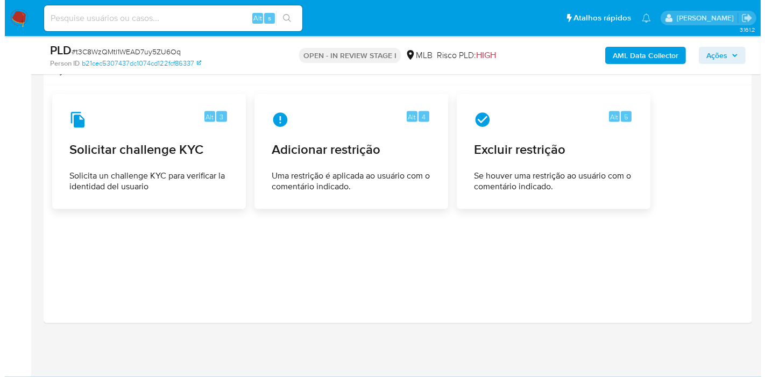
scroll to position [1452, 0]
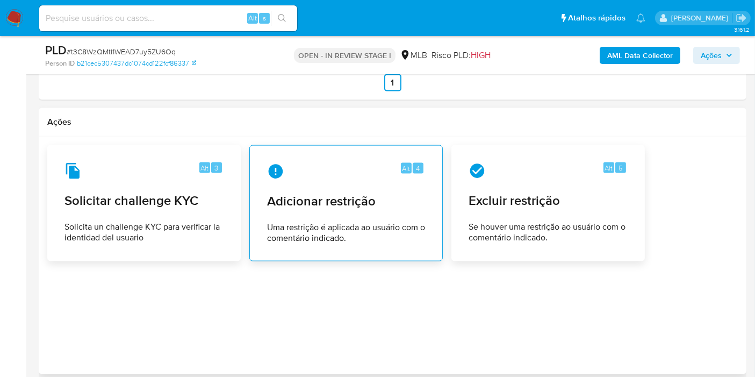
click at [346, 240] on span "Uma restrição é aplicada ao usuário com o comentário indicado." at bounding box center [346, 233] width 158 height 22
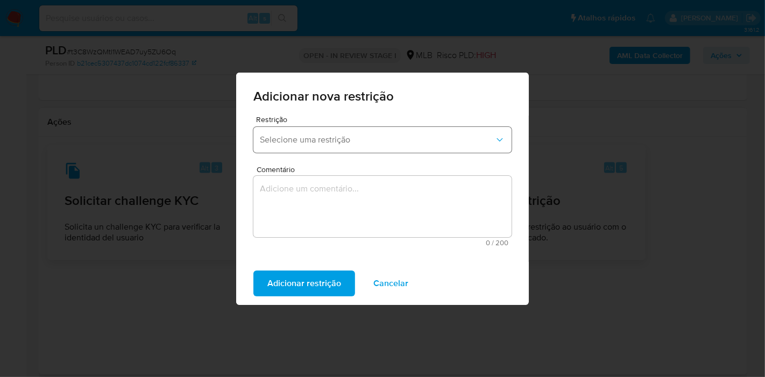
click at [358, 140] on span "Selecione uma restrição" at bounding box center [377, 139] width 234 height 11
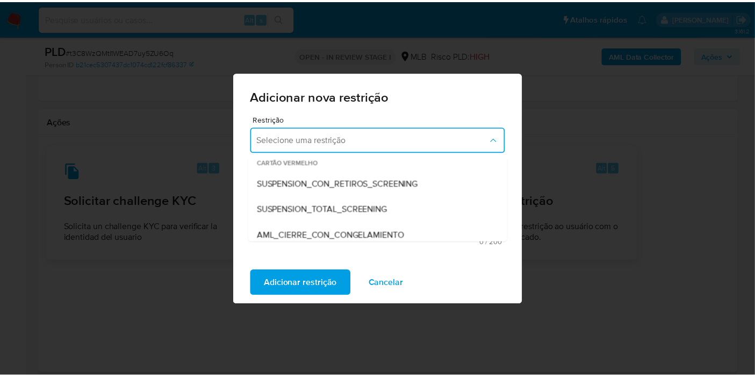
scroll to position [0, 0]
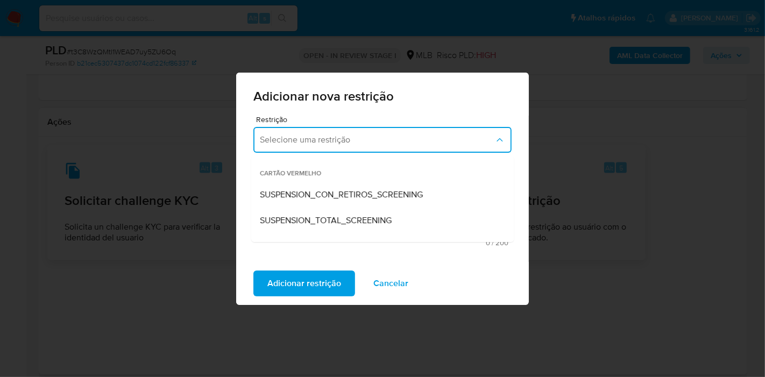
click at [594, 323] on div "Adicionar nova restrição Restrição Selecione uma restrição CARTÃO VERMELHO SUSP…" at bounding box center [382, 188] width 765 height 377
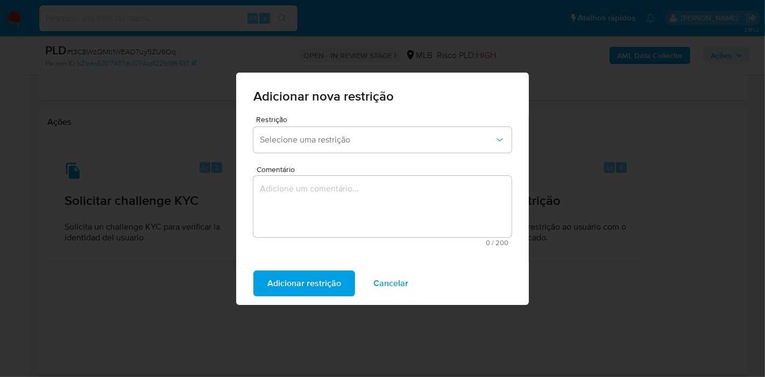
click at [388, 288] on span "Cancelar" at bounding box center [390, 284] width 35 height 24
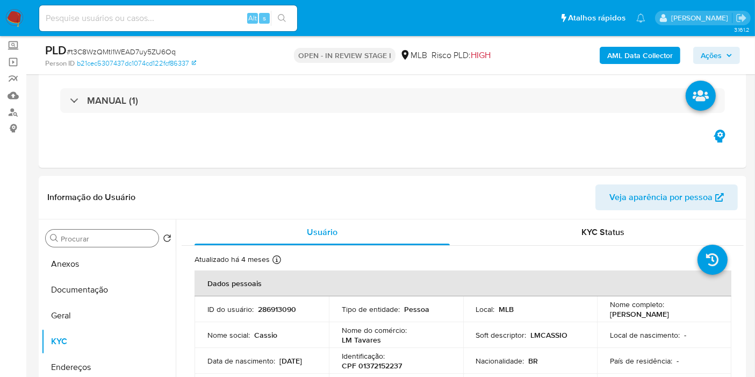
scroll to position [78, 0]
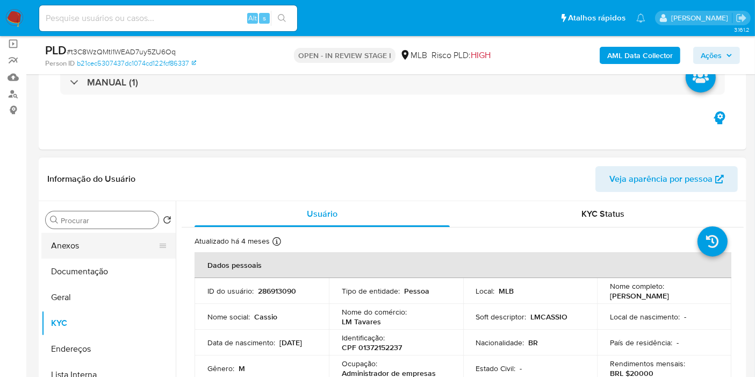
click at [118, 245] on button "Anexos" at bounding box center [104, 246] width 126 height 26
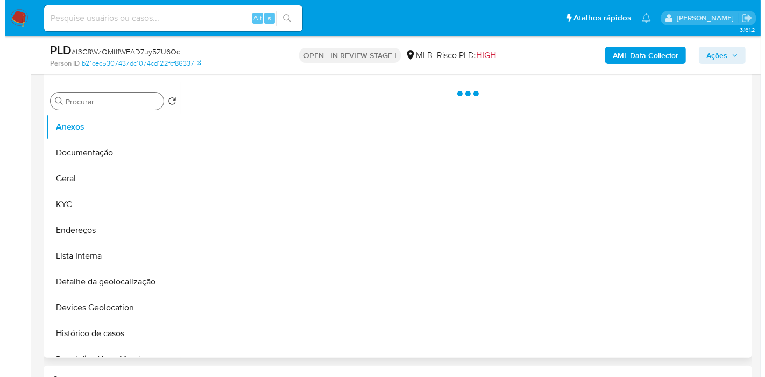
scroll to position [197, 0]
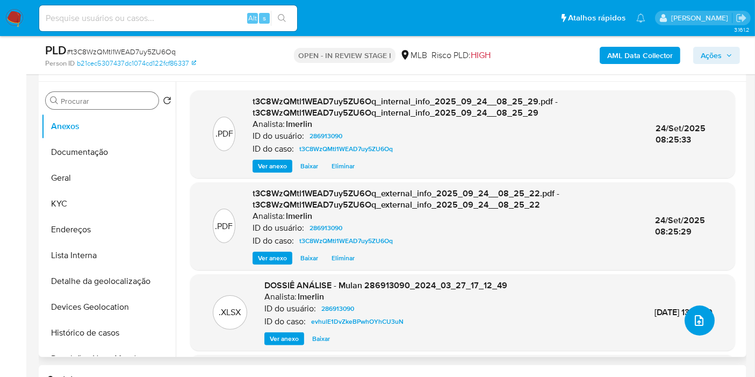
click at [701, 325] on span "upload-file" at bounding box center [699, 320] width 13 height 13
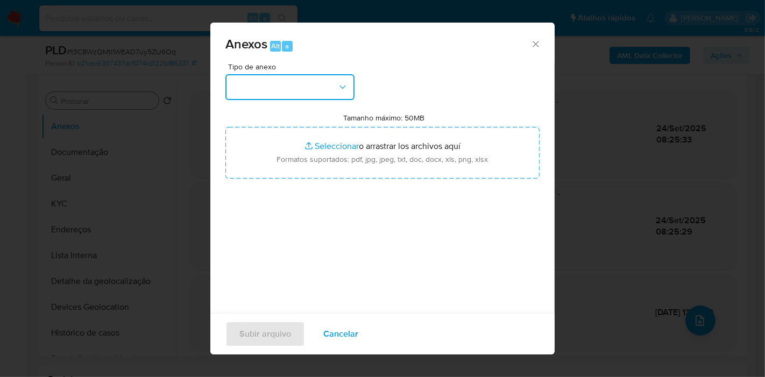
click at [306, 87] on button "button" at bounding box center [289, 87] width 129 height 26
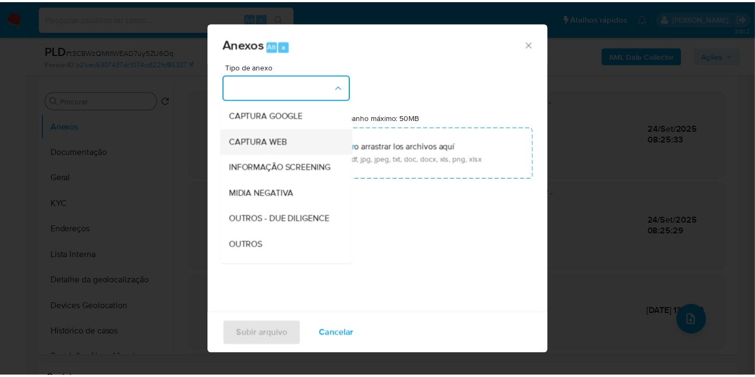
scroll to position [119, 0]
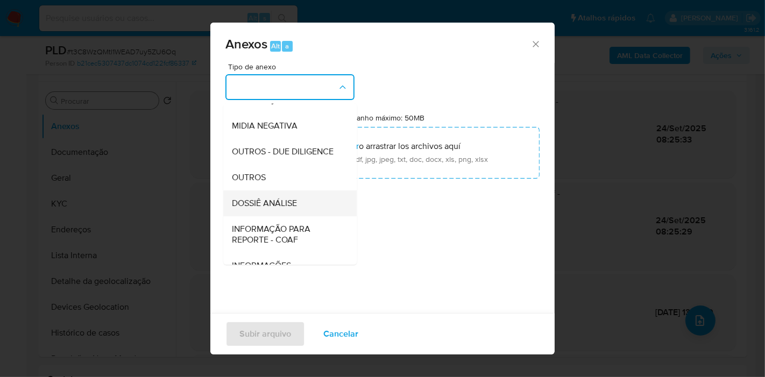
click at [295, 216] on div "DOSSIÊ ANÁLISE" at bounding box center [287, 203] width 110 height 26
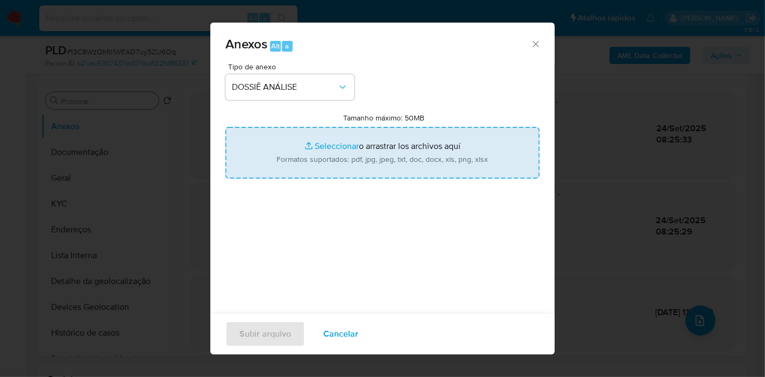
click at [368, 142] on input "Tamanho máximo: 50MB Seleccionar archivos" at bounding box center [382, 153] width 314 height 52
type input "C:\fakepath\2º SAR - XXX - CPF 01372152237 - CASSIO RAMIREZ TAVARES.pdf"
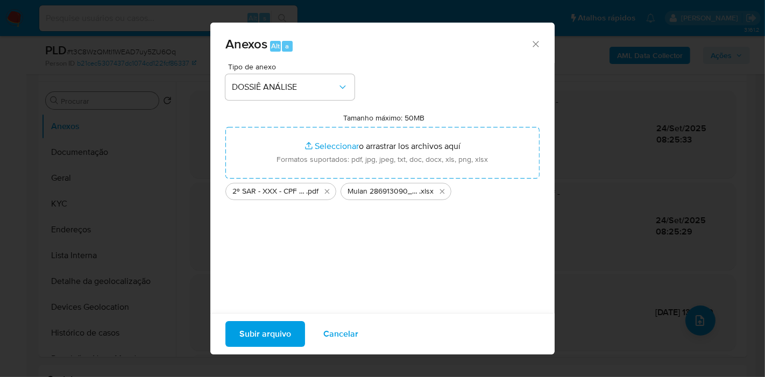
click at [244, 338] on span "Subir arquivo" at bounding box center [265, 334] width 52 height 24
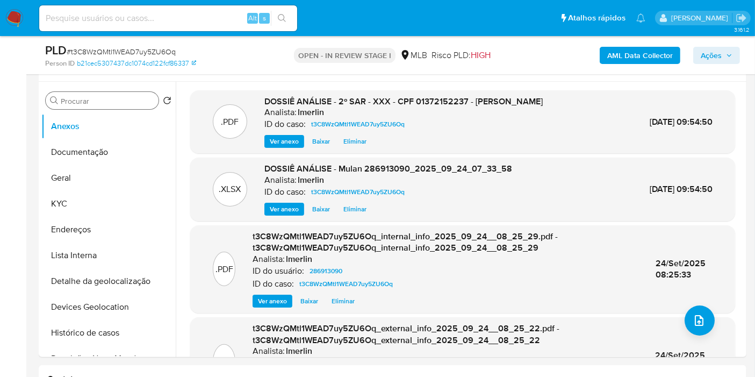
scroll to position [18, 0]
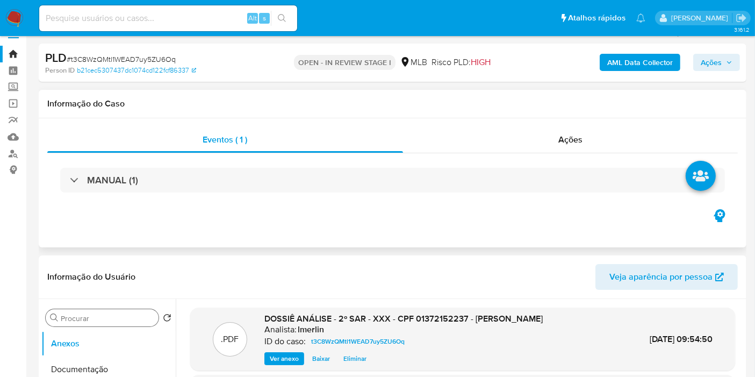
click at [610, 155] on div "MANUAL (1)" at bounding box center [392, 180] width 691 height 54
click at [611, 147] on div "Ações" at bounding box center [571, 140] width 336 height 26
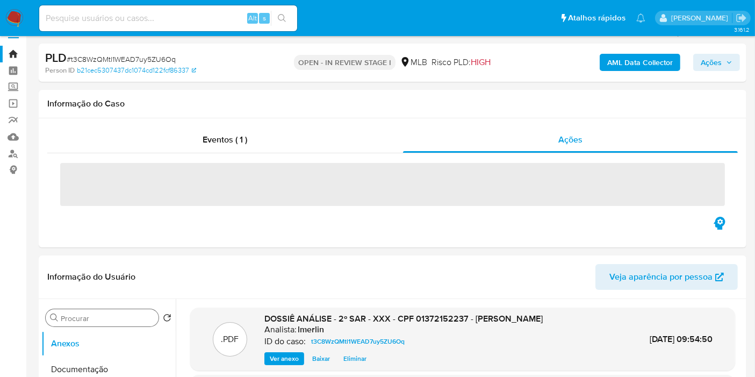
click at [715, 62] on span "Ações" at bounding box center [711, 62] width 21 height 17
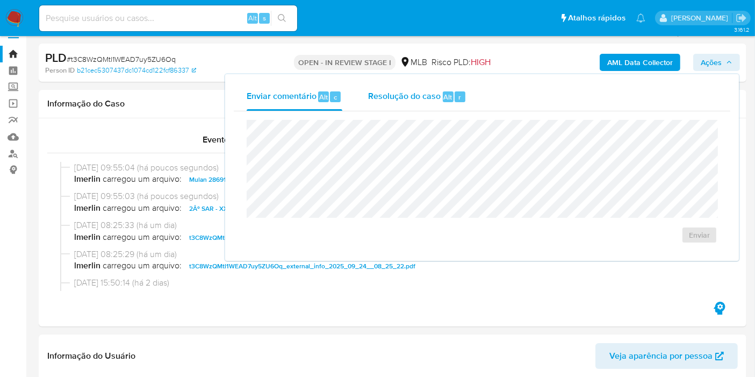
click at [423, 104] on div "Resolução do caso Alt r" at bounding box center [417, 97] width 98 height 28
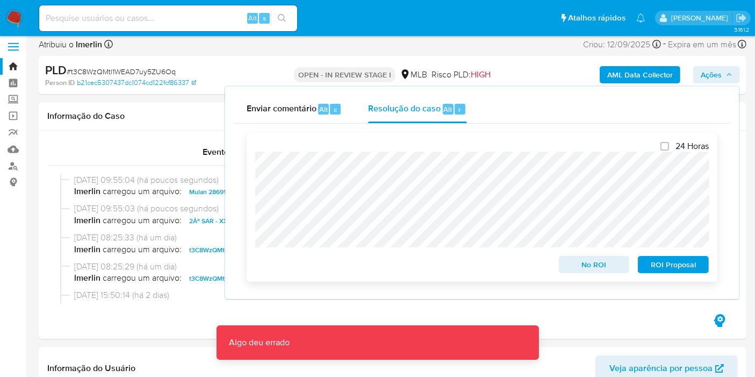
scroll to position [0, 0]
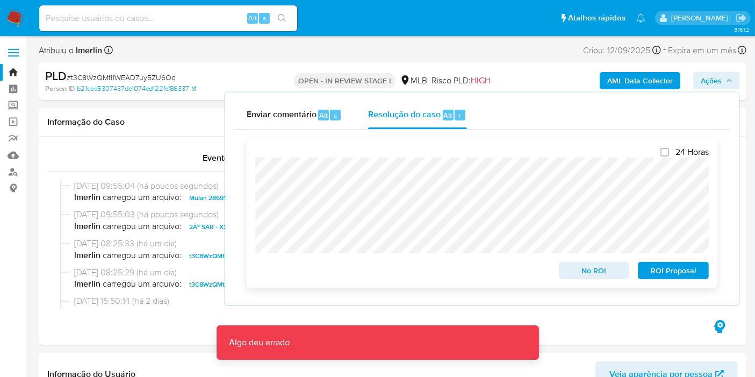
click at [688, 270] on span "ROI Proposal" at bounding box center [674, 270] width 56 height 15
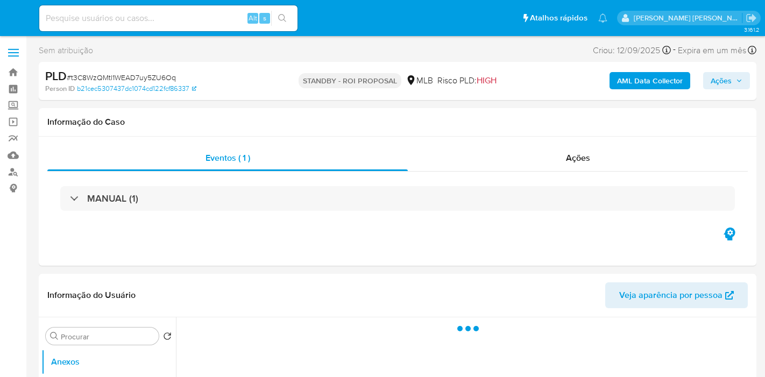
select select "10"
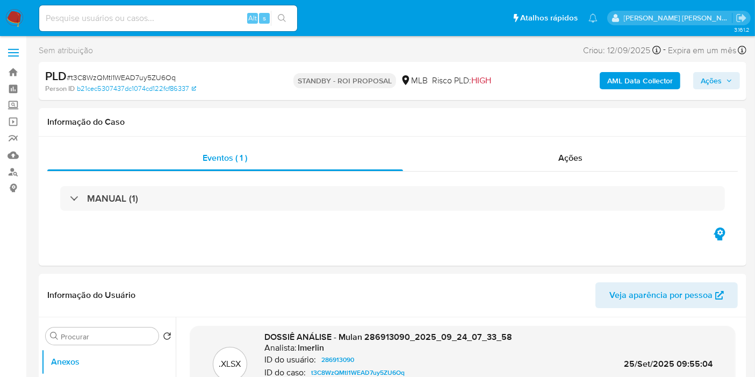
click at [219, 15] on input at bounding box center [168, 18] width 258 height 14
paste input "0BHxGrKT540GGPB0mH0sdYvT"
type input "0BHxGrKT540GGPB0mH0sdYvT"
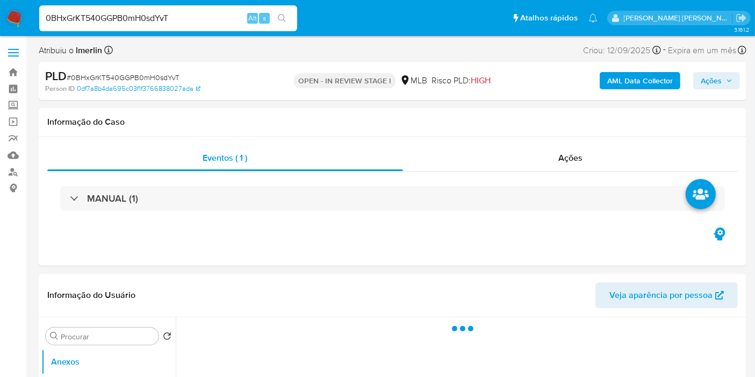
select select "10"
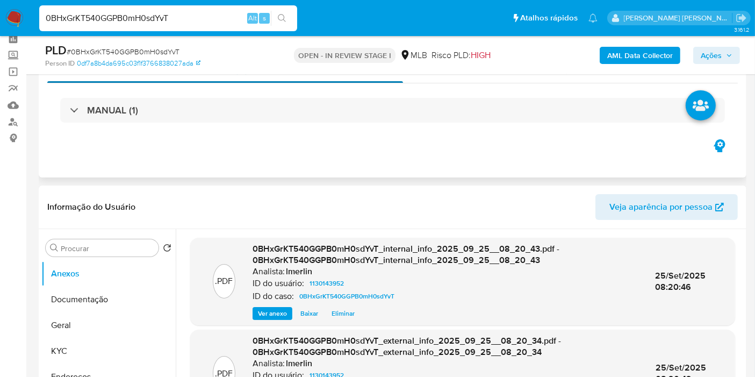
scroll to position [179, 0]
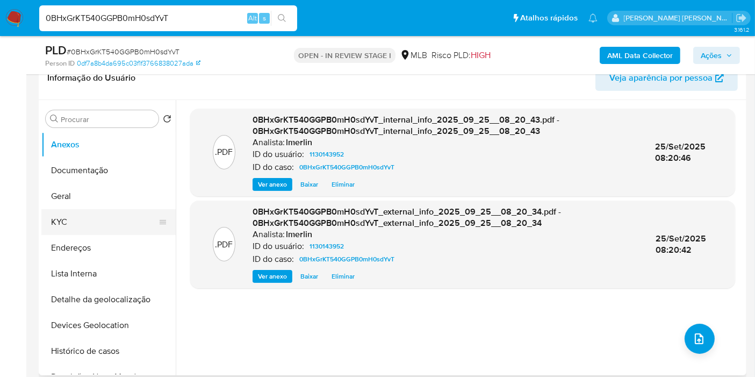
click at [112, 226] on button "KYC" at bounding box center [104, 222] width 126 height 26
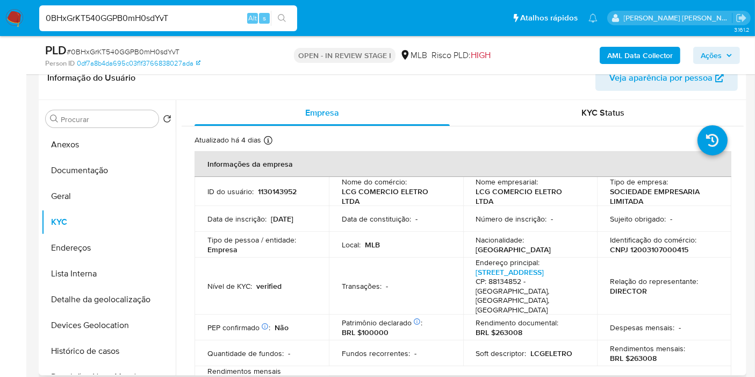
click at [662, 249] on p "CNPJ 12003107000415" at bounding box center [649, 250] width 79 height 10
copy p "12003107000415"
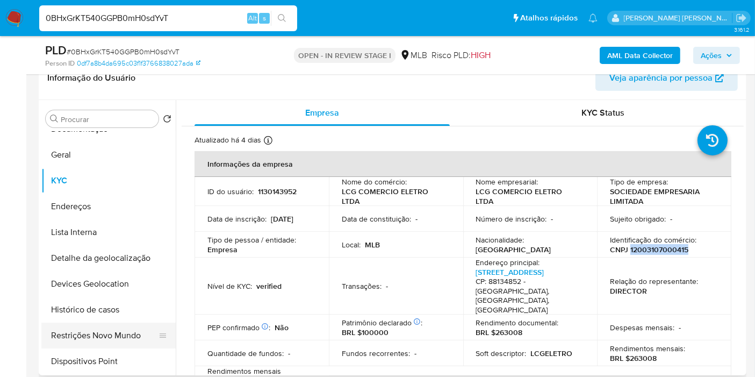
scroll to position [60, 0]
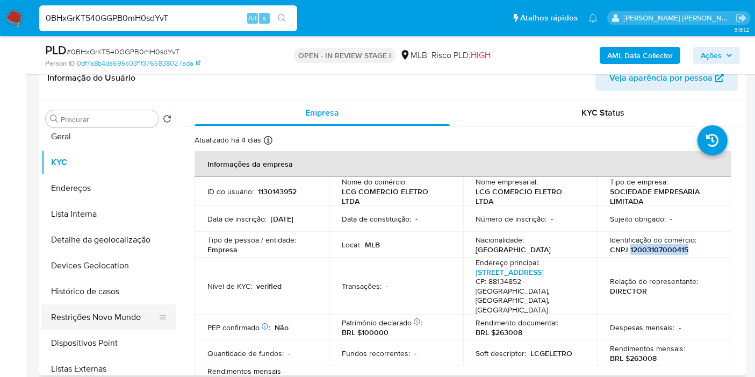
click at [137, 322] on button "Restrições Novo Mundo" at bounding box center [104, 317] width 126 height 26
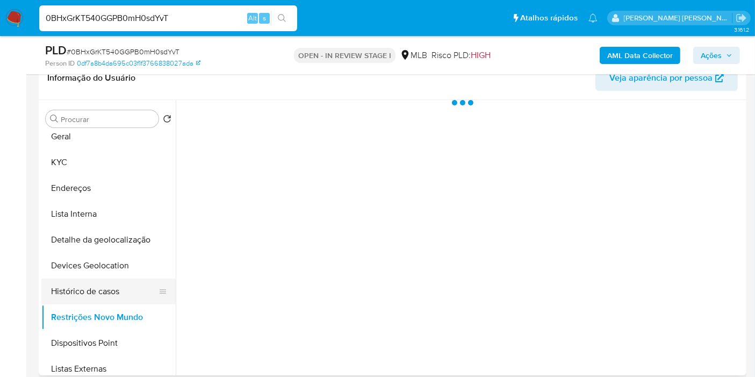
click at [126, 295] on button "Histórico de casos" at bounding box center [104, 292] width 126 height 26
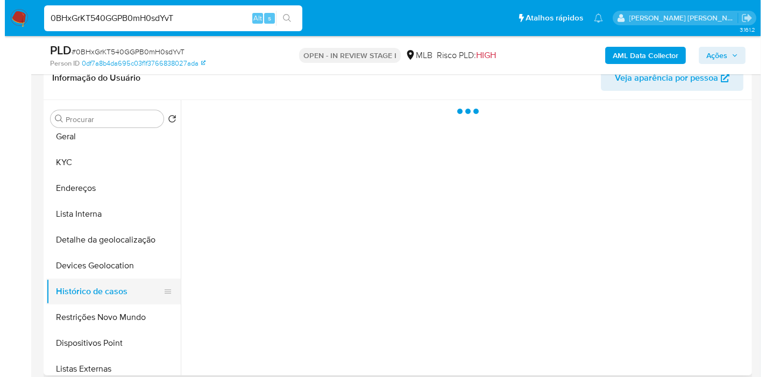
scroll to position [0, 0]
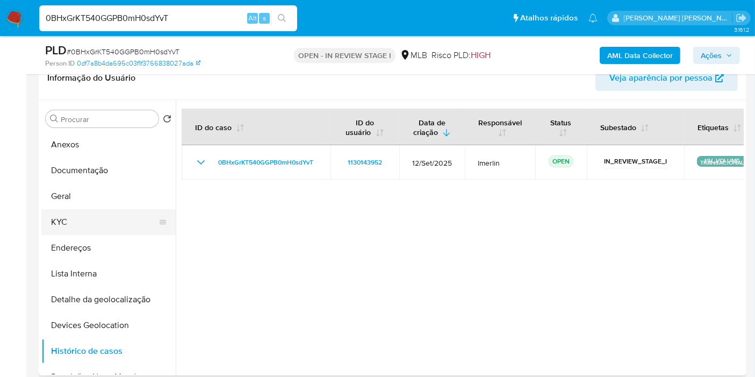
click at [97, 224] on button "KYC" at bounding box center [104, 222] width 126 height 26
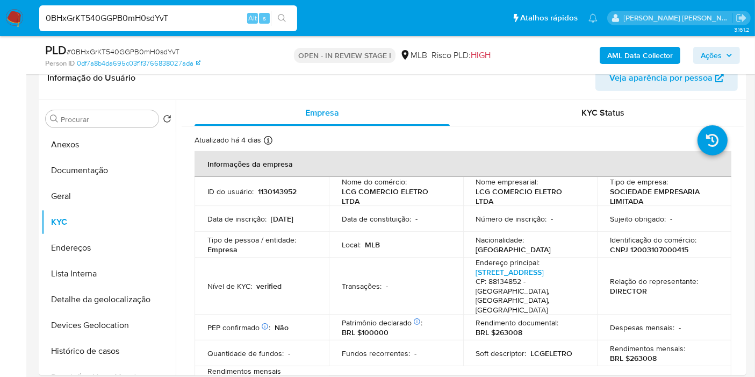
click at [638, 50] on b "AML Data Collector" at bounding box center [641, 55] width 66 height 17
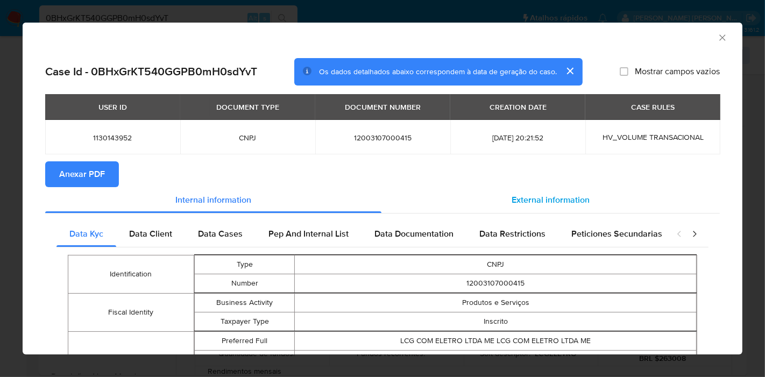
click at [525, 197] on span "External information" at bounding box center [550, 200] width 78 height 12
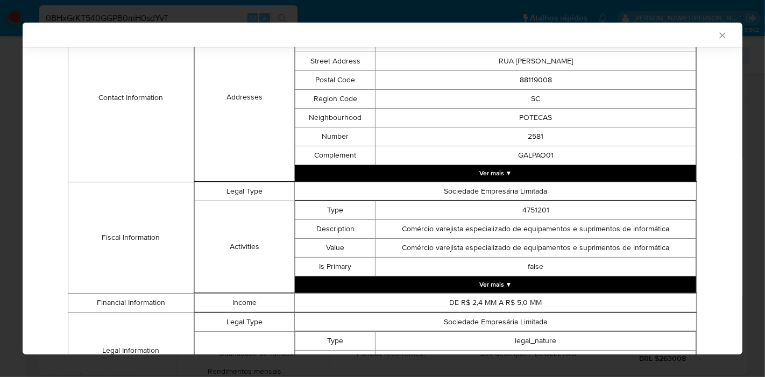
scroll to position [501, 0]
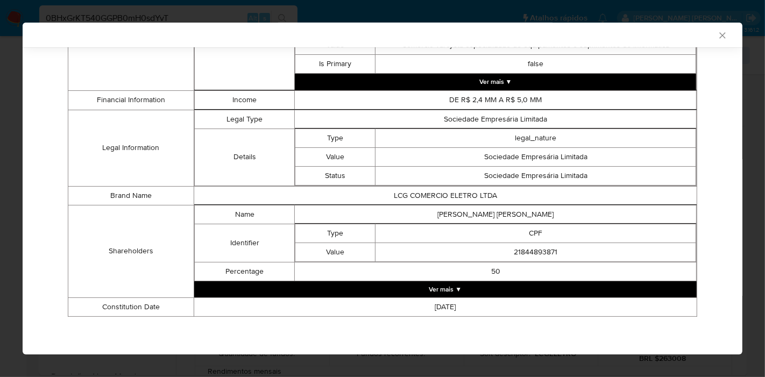
click at [472, 292] on button "Ver mais ▼" at bounding box center [445, 289] width 502 height 16
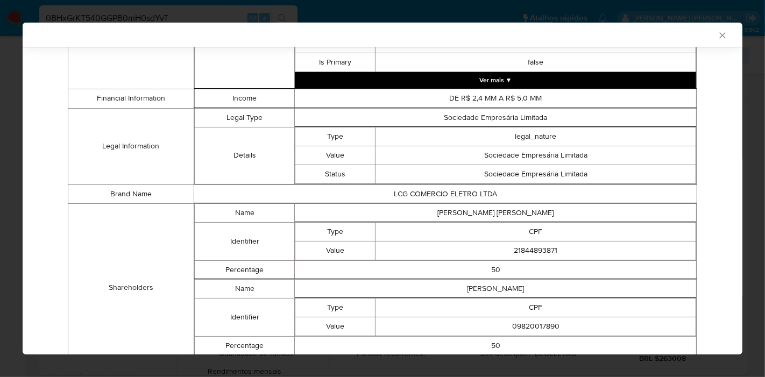
click at [488, 212] on td "[PERSON_NAME] [PERSON_NAME]" at bounding box center [496, 212] width 402 height 19
copy td "[PERSON_NAME] [PERSON_NAME]"
click at [532, 251] on td "21844893871" at bounding box center [535, 250] width 320 height 19
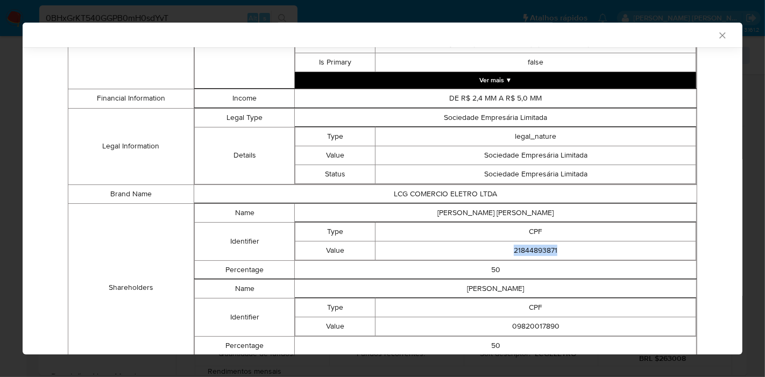
click at [532, 251] on td "21844893871" at bounding box center [535, 250] width 320 height 19
copy td "21844893871"
click at [498, 287] on td "[PERSON_NAME]" at bounding box center [496, 288] width 402 height 19
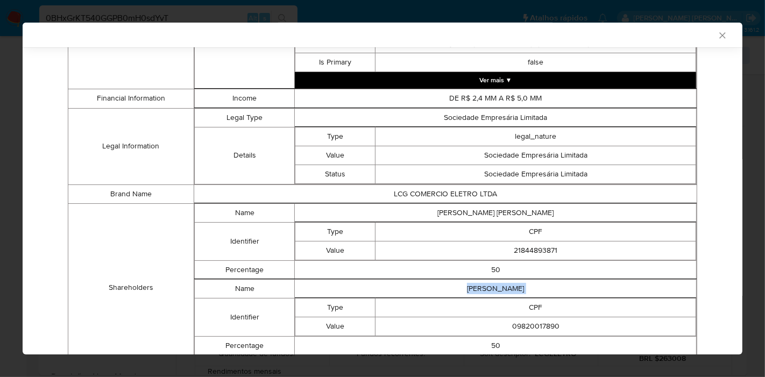
copy td "[PERSON_NAME]"
click at [508, 332] on td "09820017890" at bounding box center [535, 326] width 320 height 19
copy td "09820017890"
